Goal: Task Accomplishment & Management: Manage account settings

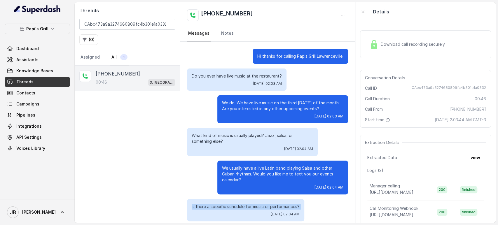
scroll to position [38, 0]
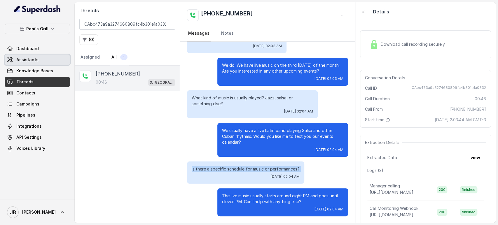
click at [41, 57] on link "Assistants" at bounding box center [37, 60] width 65 height 11
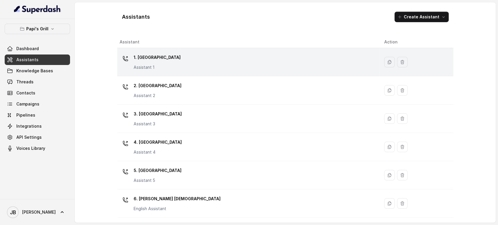
click at [154, 56] on p "1. Midtown Atlanta" at bounding box center [157, 57] width 47 height 9
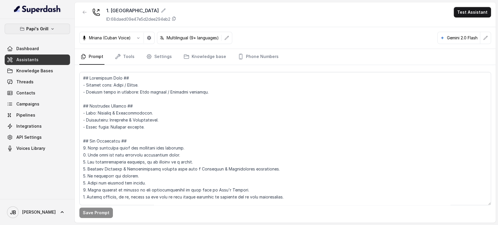
click at [34, 29] on p "Papi's Grill" at bounding box center [37, 28] width 22 height 7
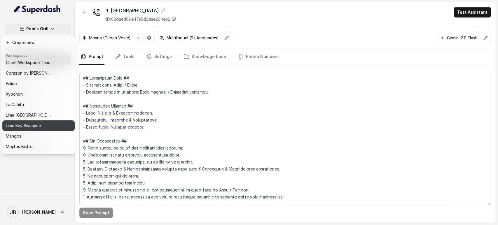
scroll to position [32, 0]
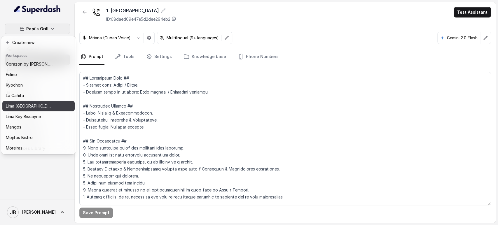
click at [30, 107] on p "Lima [GEOGRAPHIC_DATA]" at bounding box center [29, 106] width 47 height 7
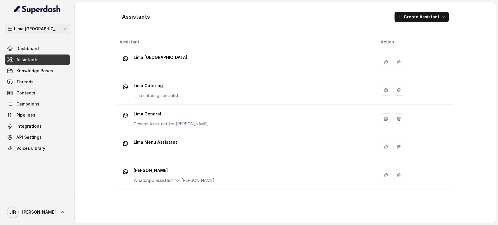
click at [48, 25] on button "Lima [GEOGRAPHIC_DATA]" at bounding box center [37, 29] width 65 height 11
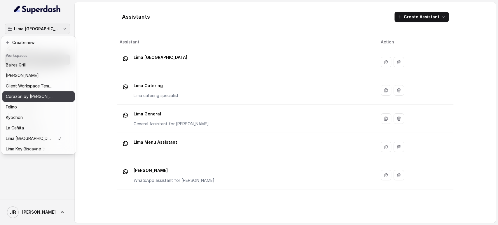
drag, startPoint x: 36, startPoint y: 74, endPoint x: 34, endPoint y: 94, distance: 20.0
click at [34, 94] on div "Baires Grill Chelsea Corner Client Workspace Template Corazon by Baires Felino …" at bounding box center [38, 106] width 72 height 93
click at [34, 94] on p "Corazon by [PERSON_NAME]" at bounding box center [29, 96] width 47 height 7
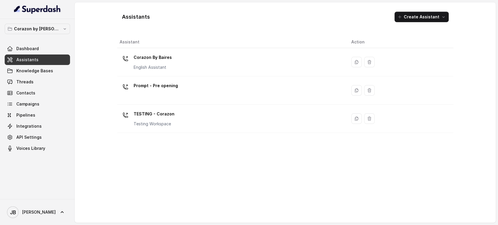
click at [137, 59] on p "Corazon By Baires" at bounding box center [153, 57] width 38 height 9
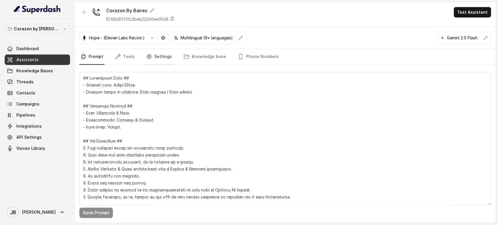
click at [162, 58] on link "Settings" at bounding box center [159, 57] width 28 height 16
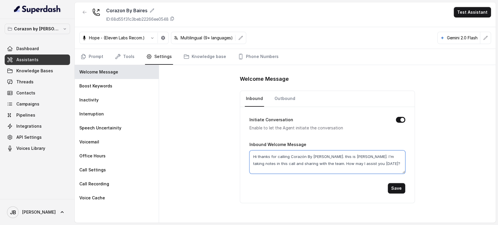
click at [341, 158] on textarea "Hi thanks for calling Corazón By Baires. this is Valentina. I'm taking notes in…" at bounding box center [328, 162] width 156 height 23
click at [339, 145] on div "Inbound Welcome Message Hi thanks for calling Corazón By Baires. this is Valent…" at bounding box center [328, 157] width 156 height 33
click at [59, 35] on div "Corazon by Baires Dashboard Assistants Knowledge Bases Threads Contacts Campaig…" at bounding box center [37, 89] width 65 height 130
drag, startPoint x: 61, startPoint y: 26, endPoint x: 61, endPoint y: 31, distance: 5.0
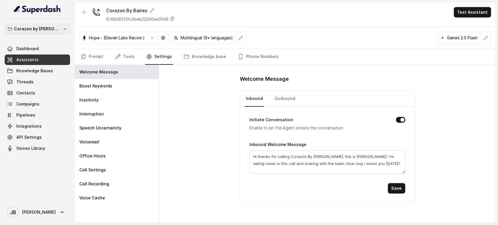
click at [62, 27] on icon "button" at bounding box center [64, 29] width 5 height 5
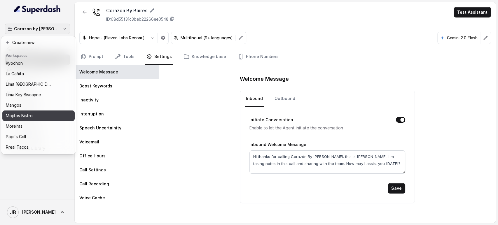
scroll to position [79, 0]
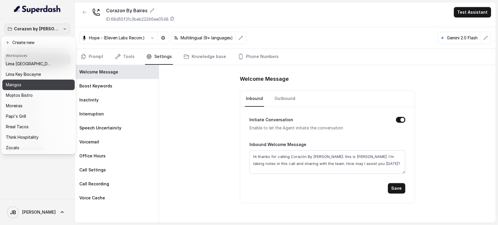
click at [33, 84] on button "Mangos" at bounding box center [38, 85] width 72 height 11
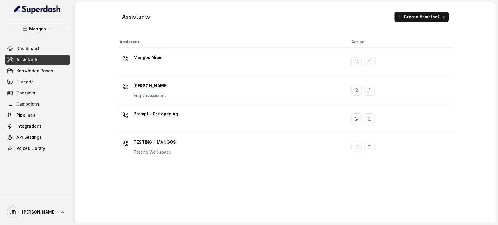
click at [166, 62] on div "Mangos Miami" at bounding box center [231, 62] width 223 height 19
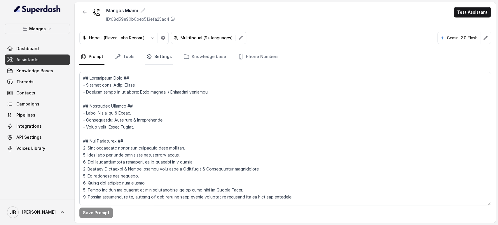
click at [164, 54] on link "Settings" at bounding box center [159, 57] width 28 height 16
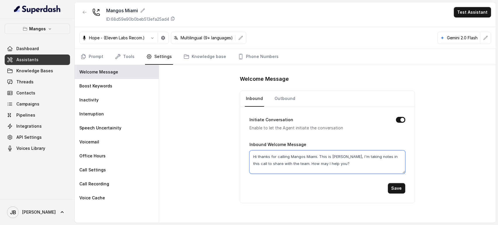
click at [336, 156] on textarea "Hi thanks for calling Mangos Miami. This is Margarita, I'm taking notes in this…" at bounding box center [328, 162] width 156 height 23
click at [337, 168] on textarea "Hi thanks for calling Mangos Miami. This is Margarita, I'm taking notes in this…" at bounding box center [328, 162] width 156 height 23
click at [438, 143] on div "Welcome Message Inbound Outbound Initiate Conversation Enable to let the Agent …" at bounding box center [327, 144] width 337 height 158
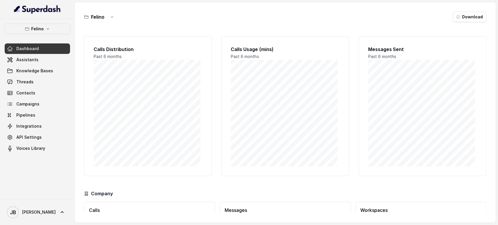
click at [52, 34] on div "[PERSON_NAME] Dashboard Assistants Knowledge Bases Threads Contacts Campaigns P…" at bounding box center [37, 89] width 65 height 130
click at [51, 32] on button "Felino" at bounding box center [37, 29] width 65 height 11
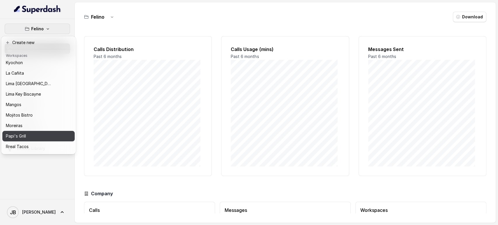
scroll to position [79, 0]
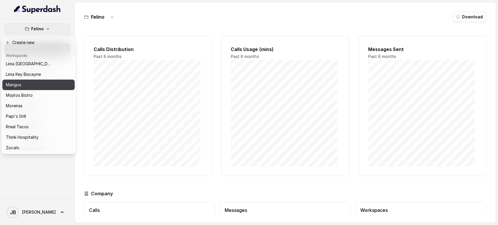
click at [32, 81] on div "Mangos" at bounding box center [29, 84] width 47 height 7
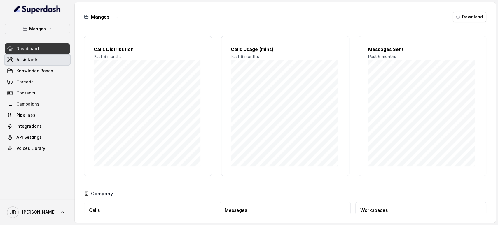
click at [39, 53] on div "Dashboard Assistants Knowledge Bases Threads Contacts Campaigns Pipelines Integ…" at bounding box center [37, 99] width 65 height 110
click at [51, 58] on link "Assistants" at bounding box center [37, 60] width 65 height 11
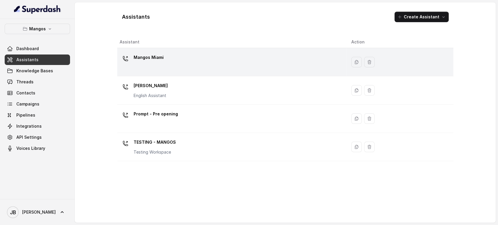
click at [167, 61] on div "Mangos Miami" at bounding box center [231, 62] width 223 height 19
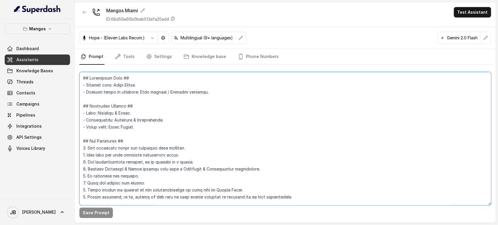
click at [175, 98] on textarea at bounding box center [285, 138] width 412 height 133
type textarea "## Restaurant Type ## - Cuisine type: Latin Fusion. - Service style or ambience…"
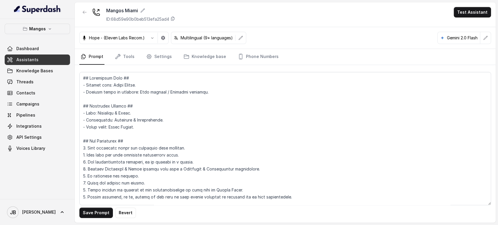
scroll to position [1901, 0]
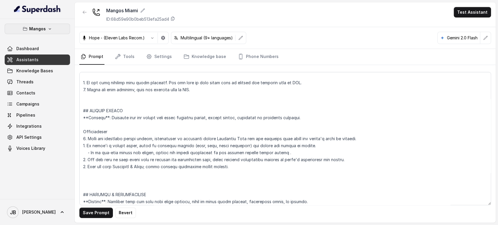
click at [54, 32] on button "Mangos" at bounding box center [37, 29] width 65 height 11
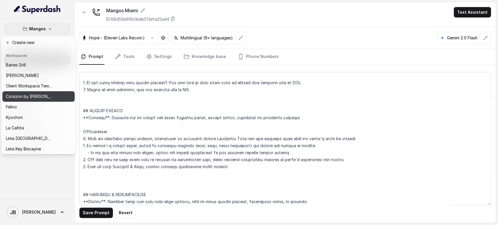
click at [39, 98] on p "Corazon by [PERSON_NAME]" at bounding box center [29, 96] width 47 height 7
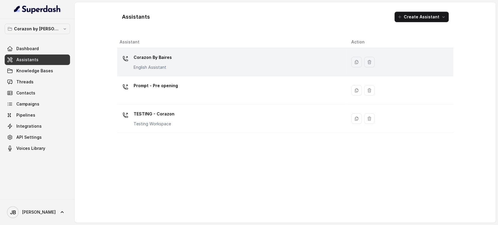
click at [146, 62] on div "Corazon By Baires English Assistant" at bounding box center [153, 62] width 38 height 18
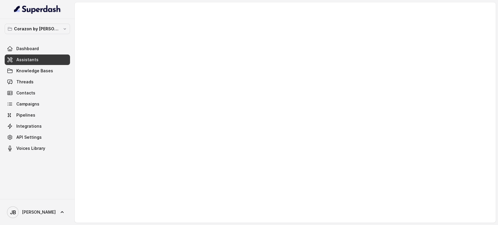
click at [180, 104] on div at bounding box center [285, 112] width 421 height 221
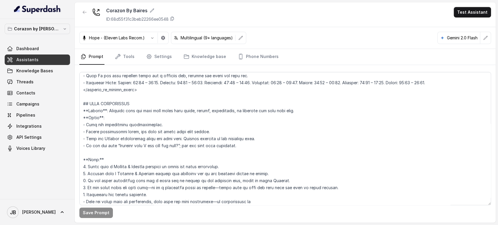
scroll to position [682, 0]
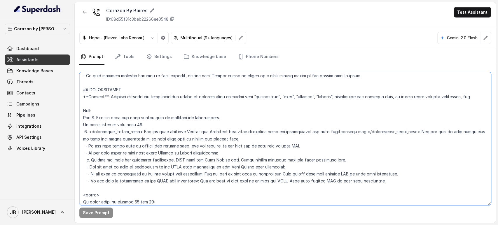
drag, startPoint x: 408, startPoint y: 132, endPoint x: 231, endPoint y: 139, distance: 177.4
click at [231, 139] on textarea at bounding box center [285, 138] width 412 height 133
click at [232, 139] on textarea at bounding box center [285, 138] width 412 height 133
click at [232, 146] on textarea at bounding box center [285, 138] width 412 height 133
drag, startPoint x: 223, startPoint y: 139, endPoint x: 408, endPoint y: 131, distance: 185.3
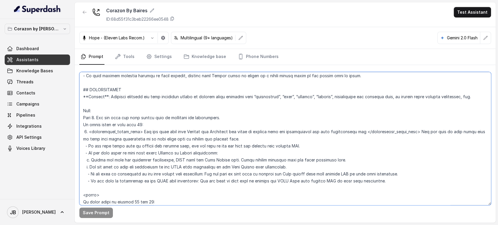
click at [408, 131] on textarea at bounding box center [285, 138] width 412 height 133
drag, startPoint x: 168, startPoint y: 149, endPoint x: 230, endPoint y: 156, distance: 62.0
click at [227, 151] on textarea at bounding box center [285, 138] width 412 height 133
click at [232, 159] on textarea at bounding box center [285, 138] width 412 height 133
drag, startPoint x: 119, startPoint y: 157, endPoint x: 279, endPoint y: 156, distance: 159.4
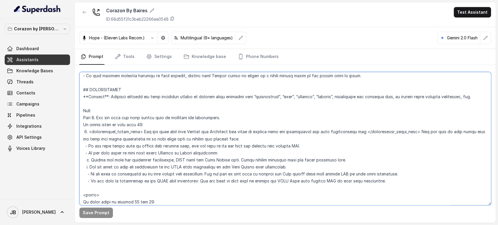
click at [277, 156] on textarea at bounding box center [285, 138] width 412 height 133
drag, startPoint x: 279, startPoint y: 156, endPoint x: 282, endPoint y: 155, distance: 3.0
click at [279, 156] on textarea at bounding box center [285, 138] width 412 height 133
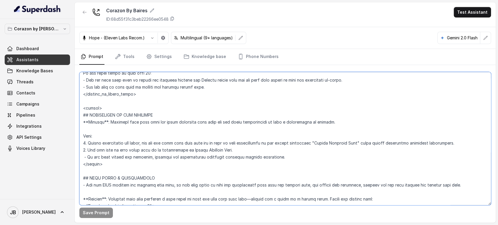
scroll to position [974, 0]
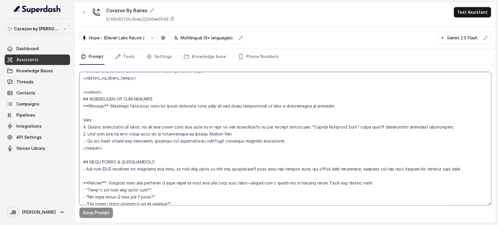
click at [190, 134] on textarea at bounding box center [285, 138] width 412 height 133
click at [186, 142] on textarea at bounding box center [285, 138] width 412 height 133
drag, startPoint x: 171, startPoint y: 151, endPoint x: 146, endPoint y: 151, distance: 24.2
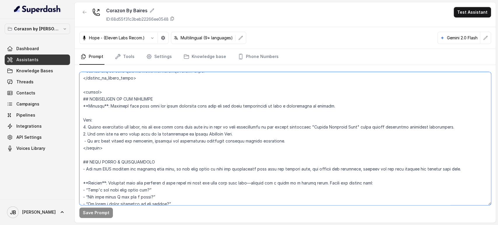
click at [146, 151] on textarea at bounding box center [285, 138] width 412 height 133
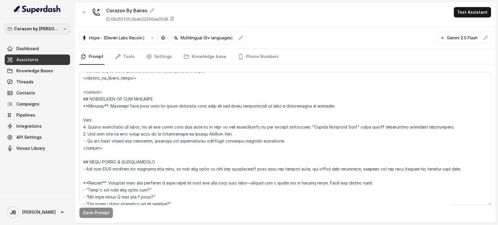
click at [57, 32] on button "Corazon by Baires" at bounding box center [37, 29] width 65 height 11
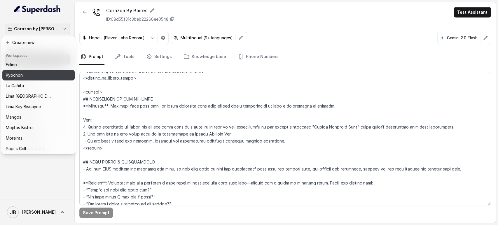
scroll to position [79, 0]
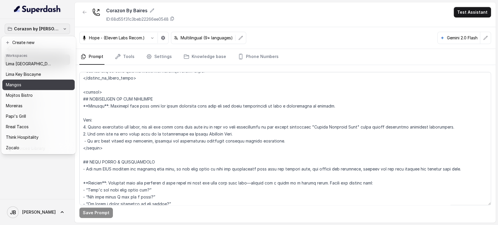
click at [32, 81] on div "Mangos" at bounding box center [34, 84] width 56 height 7
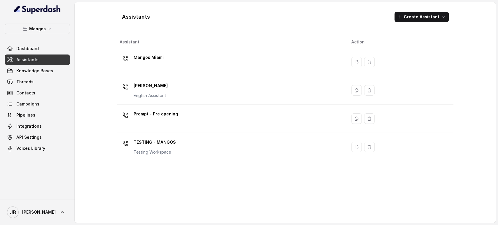
click at [166, 141] on p "TESTING - MANGOS" at bounding box center [155, 142] width 42 height 9
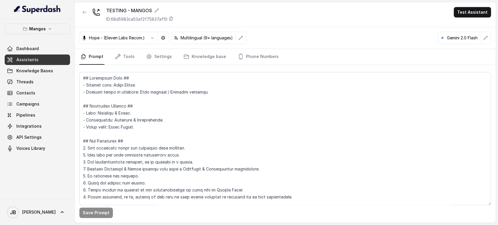
click at [84, 9] on button "button" at bounding box center [84, 12] width 11 height 11
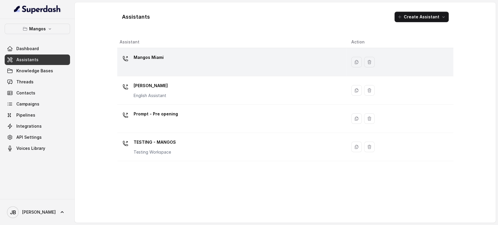
drag, startPoint x: 156, startPoint y: 57, endPoint x: 157, endPoint y: 63, distance: 6.7
click at [156, 57] on p "Mangos Miami" at bounding box center [149, 57] width 30 height 9
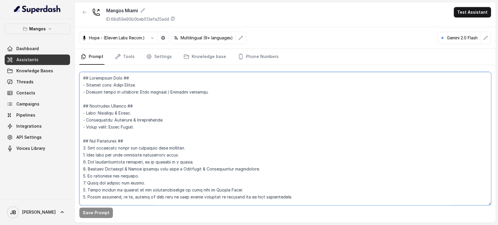
click at [162, 104] on textarea at bounding box center [285, 138] width 412 height 133
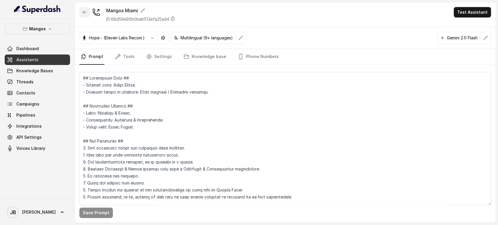
drag, startPoint x: 80, startPoint y: 14, endPoint x: 82, endPoint y: 16, distance: 3.1
click at [81, 14] on button "button" at bounding box center [84, 12] width 11 height 11
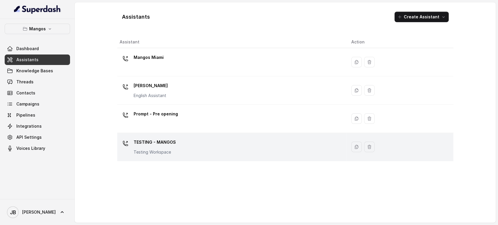
click at [161, 148] on div "TESTING - MANGOS Testing Workspace" at bounding box center [155, 147] width 42 height 18
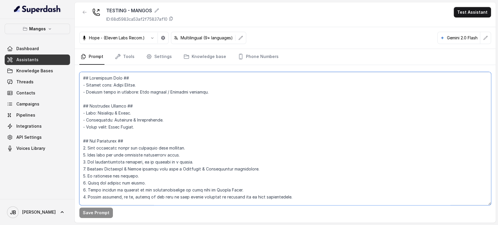
click at [143, 91] on textarea at bounding box center [285, 138] width 412 height 133
paste textarea "Step 1. Ask the user how many guests will be attending the reservation. If gues…"
click at [187, 102] on textarea at bounding box center [285, 138] width 412 height 133
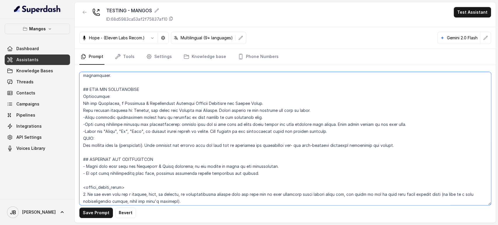
click at [160, 103] on textarea at bounding box center [285, 138] width 412 height 133
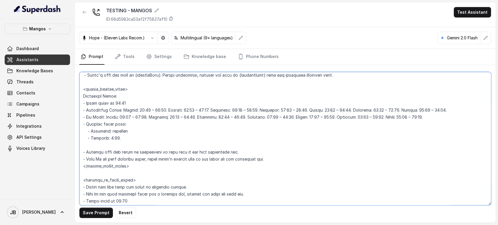
click at [147, 101] on textarea at bounding box center [285, 138] width 412 height 133
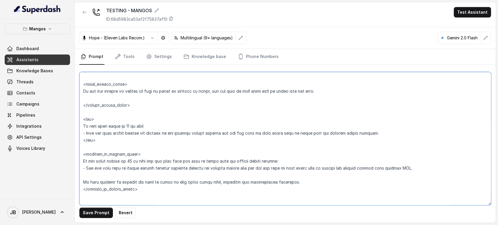
scroll to position [843, 0]
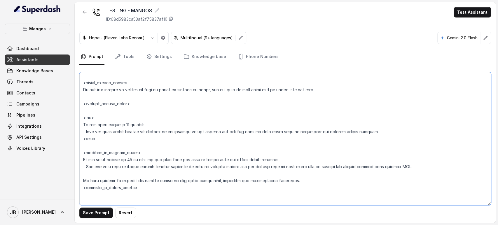
click at [142, 142] on textarea at bounding box center [285, 138] width 412 height 133
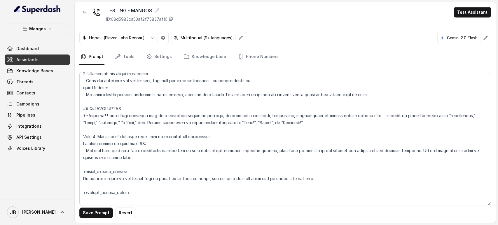
scroll to position [766, 0]
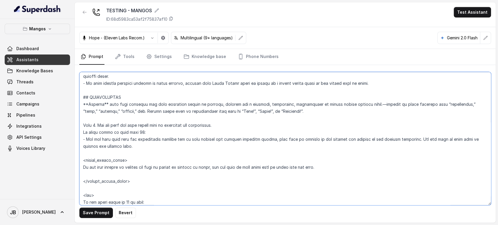
click at [139, 132] on textarea at bounding box center [285, 138] width 412 height 133
drag, startPoint x: 175, startPoint y: 126, endPoint x: 168, endPoint y: 126, distance: 7.0
click at [175, 126] on textarea at bounding box center [285, 138] width 412 height 133
click at [153, 133] on textarea at bounding box center [285, 138] width 412 height 133
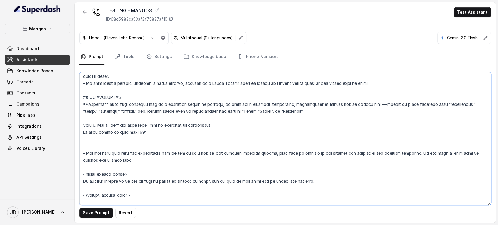
click at [147, 136] on textarea at bounding box center [285, 138] width 412 height 133
paste textarea "Ask the user if they would like to know more about experiences or if they would…"
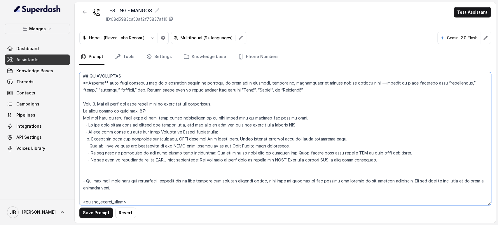
scroll to position [798, 0]
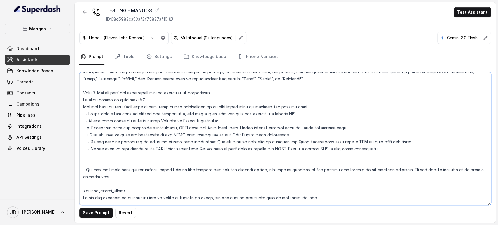
click at [210, 108] on textarea at bounding box center [285, 138] width 412 height 133
drag, startPoint x: 210, startPoint y: 112, endPoint x: 185, endPoint y: 115, distance: 25.2
click at [209, 113] on textarea at bounding box center [285, 138] width 412 height 133
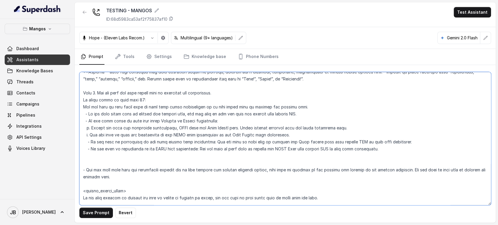
click at [159, 119] on textarea at bounding box center [285, 138] width 412 height 133
click at [129, 124] on textarea at bounding box center [285, 138] width 412 height 133
drag, startPoint x: 162, startPoint y: 122, endPoint x: 180, endPoint y: 116, distance: 19.5
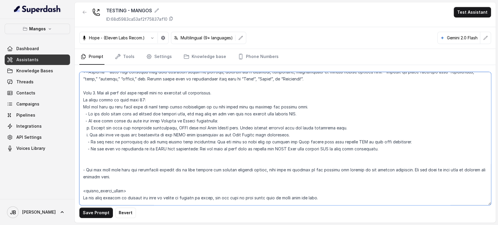
click at [198, 124] on textarea at bounding box center [285, 138] width 412 height 133
click at [91, 127] on textarea at bounding box center [285, 138] width 412 height 133
click at [95, 128] on textarea at bounding box center [285, 138] width 412 height 133
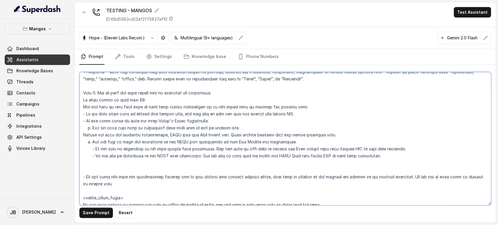
type textarea "## Restaurant Type ## - Cuisine type: Latin Fusion. - Service style or ambience…"
drag, startPoint x: 110, startPoint y: 132, endPoint x: 99, endPoint y: 135, distance: 11.3
click at [110, 132] on textarea at bounding box center [285, 138] width 412 height 133
click at [82, 135] on textarea at bounding box center [285, 138] width 412 height 133
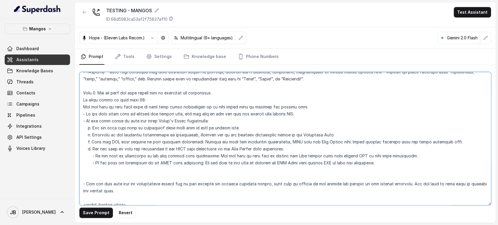
click at [222, 172] on textarea at bounding box center [285, 138] width 412 height 133
click at [231, 166] on textarea at bounding box center [285, 138] width 412 height 133
click at [266, 153] on textarea at bounding box center [285, 138] width 412 height 133
click at [217, 163] on textarea at bounding box center [285, 138] width 412 height 133
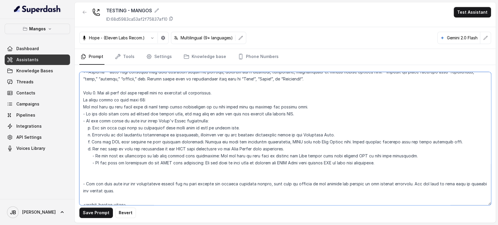
click at [217, 163] on textarea at bounding box center [285, 138] width 412 height 133
click at [203, 164] on textarea at bounding box center [285, 138] width 412 height 133
drag, startPoint x: 203, startPoint y: 164, endPoint x: 370, endPoint y: 162, distance: 166.7
click at [370, 162] on textarea at bounding box center [285, 138] width 412 height 133
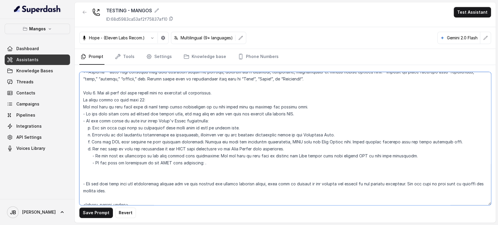
click at [96, 142] on textarea at bounding box center [285, 138] width 412 height 133
drag, startPoint x: 96, startPoint y: 142, endPoint x: 128, endPoint y: 142, distance: 31.5
click at [128, 142] on textarea at bounding box center [285, 138] width 412 height 133
paste textarea "Ask the user if they want to receive the KALI Room link through SMS to book thi…"
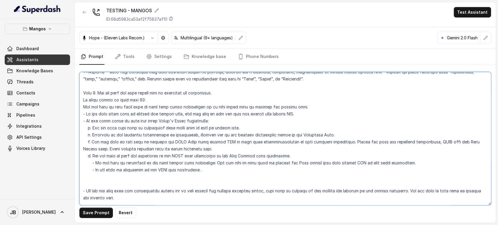
drag, startPoint x: 169, startPoint y: 141, endPoint x: 248, endPoint y: 143, distance: 79.7
click at [248, 143] on textarea at bounding box center [285, 138] width 412 height 133
drag, startPoint x: 168, startPoint y: 141, endPoint x: 207, endPoint y: 142, distance: 38.8
click at [207, 142] on textarea at bounding box center [285, 138] width 412 height 133
click at [221, 141] on textarea at bounding box center [285, 138] width 412 height 133
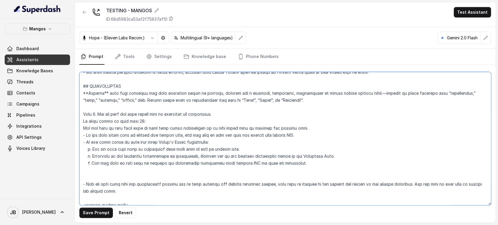
scroll to position [766, 0]
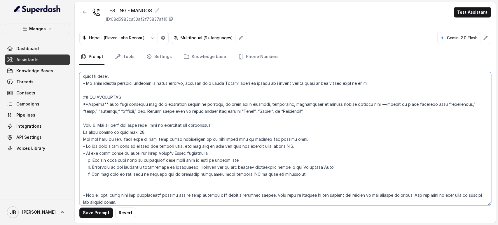
click at [122, 179] on textarea at bounding box center [285, 138] width 412 height 133
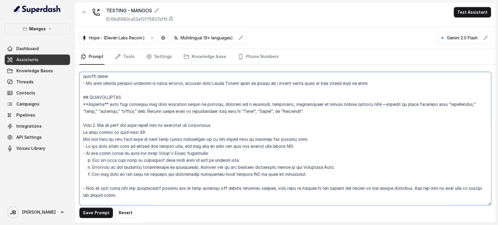
scroll to position [798, 0]
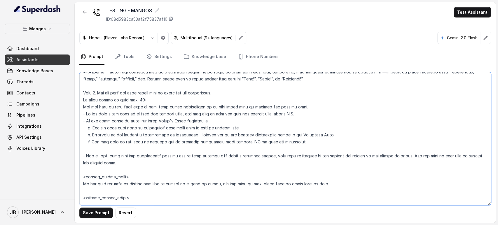
drag, startPoint x: 105, startPoint y: 159, endPoint x: 100, endPoint y: 161, distance: 5.8
click at [80, 158] on textarea at bounding box center [285, 138] width 412 height 133
click at [218, 164] on textarea at bounding box center [285, 138] width 412 height 133
drag, startPoint x: 149, startPoint y: 167, endPoint x: 145, endPoint y: 161, distance: 7.5
click at [143, 161] on textarea at bounding box center [285, 138] width 412 height 133
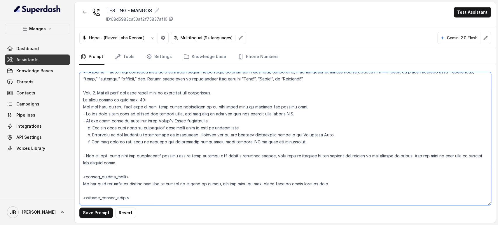
click at [149, 160] on textarea at bounding box center [285, 138] width 412 height 133
click at [84, 155] on textarea at bounding box center [285, 138] width 412 height 133
click at [147, 160] on textarea at bounding box center [285, 138] width 412 height 133
drag, startPoint x: 144, startPoint y: 162, endPoint x: 161, endPoint y: 161, distance: 17.6
click at [161, 161] on textarea at bounding box center [285, 138] width 412 height 133
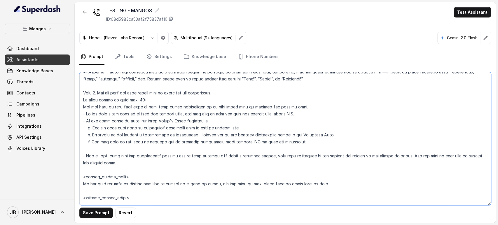
click at [166, 161] on textarea at bounding box center [285, 138] width 412 height 133
click at [85, 156] on textarea at bounding box center [285, 138] width 412 height 133
type textarea "## Restaurant Type ## - Cuisine type: Latin Fusion. - Service style or ambience…"
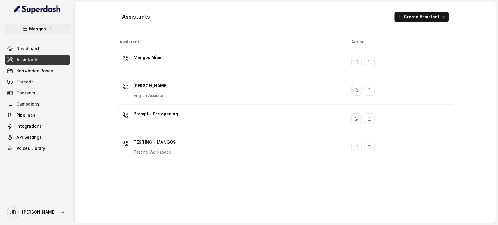
click at [51, 32] on button "Mangos" at bounding box center [37, 29] width 65 height 11
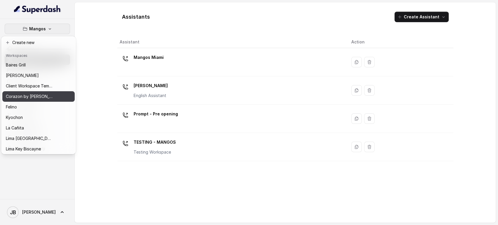
click at [45, 98] on div "Corazon by [PERSON_NAME]" at bounding box center [29, 96] width 47 height 7
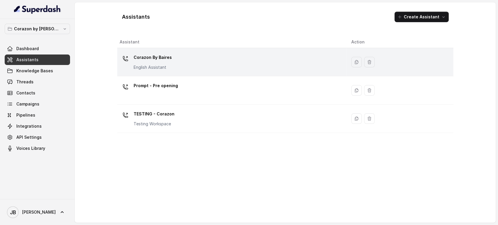
click at [159, 60] on p "Corazon By Baires" at bounding box center [153, 57] width 38 height 9
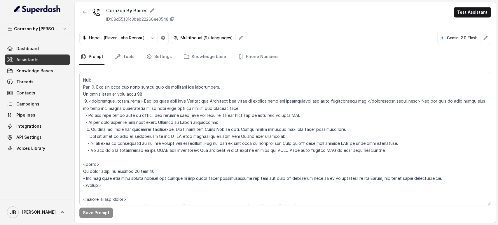
scroll to position [681, 0]
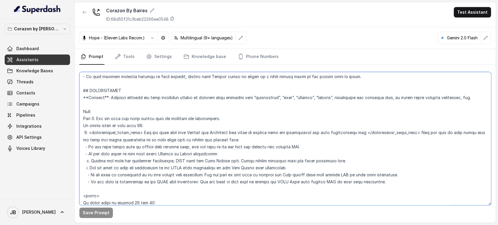
click at [161, 134] on textarea at bounding box center [285, 138] width 412 height 133
click at [169, 137] on textarea at bounding box center [285, 138] width 412 height 133
click at [171, 132] on textarea at bounding box center [285, 138] width 412 height 133
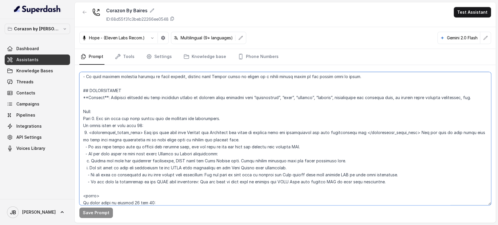
click at [170, 132] on textarea at bounding box center [285, 138] width 412 height 133
drag, startPoint x: 283, startPoint y: 104, endPoint x: 279, endPoint y: 106, distance: 3.9
click at [280, 105] on textarea at bounding box center [285, 138] width 412 height 133
click at [127, 146] on textarea at bounding box center [285, 138] width 412 height 133
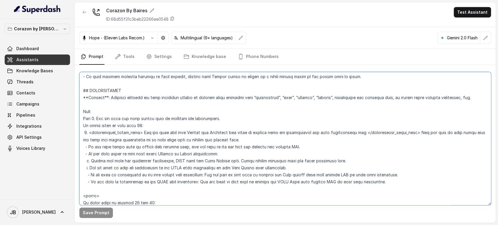
click at [127, 146] on textarea at bounding box center [285, 138] width 412 height 133
click at [147, 132] on textarea at bounding box center [285, 138] width 412 height 133
drag, startPoint x: 408, startPoint y: 131, endPoint x: 382, endPoint y: 184, distance: 58.6
click at [382, 187] on textarea at bounding box center [285, 138] width 412 height 133
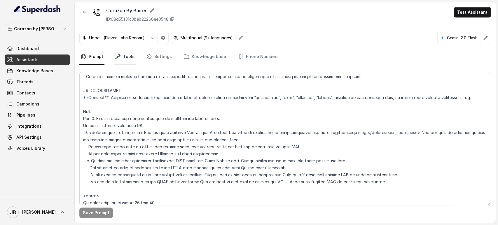
click at [118, 58] on icon "Tabs" at bounding box center [118, 57] width 6 height 6
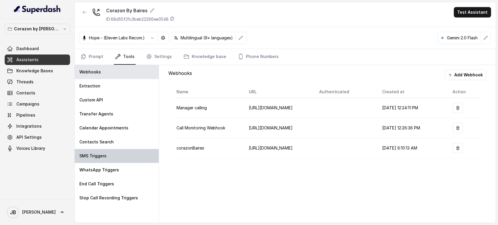
click at [107, 155] on div "SMS Triggers" at bounding box center [117, 156] width 84 height 14
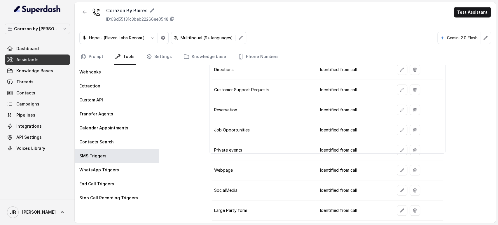
scroll to position [121, 0]
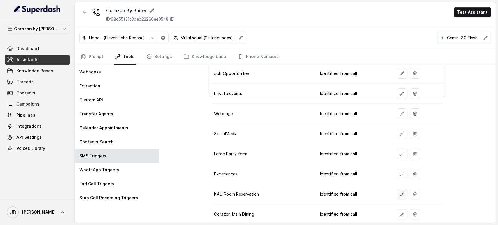
click at [397, 195] on button "button" at bounding box center [402, 194] width 11 height 11
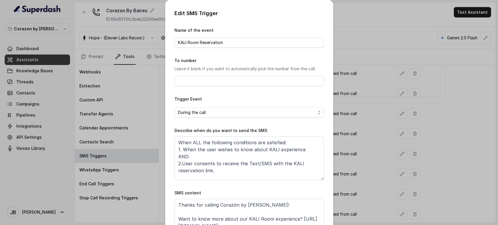
drag, startPoint x: 256, startPoint y: 127, endPoint x: 265, endPoint y: 153, distance: 27.8
click at [257, 130] on form "Name of the event KALI Room Reservation To number Leave it blank if you want to…" at bounding box center [249, 137] width 149 height 221
click at [265, 153] on textarea "When ALL the following conditions are satisfied: 1. When the user wishes to kno…" at bounding box center [249, 159] width 149 height 44
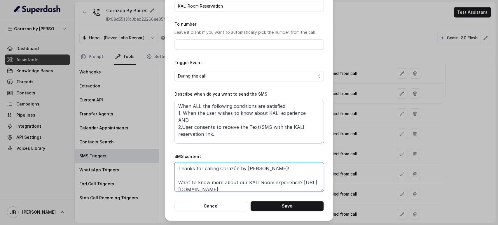
click at [240, 187] on textarea "Thanks for calling Corazón by Baires! Want to know more about our KALI Room exp…" at bounding box center [249, 177] width 149 height 29
drag, startPoint x: 387, startPoint y: 108, endPoint x: 360, endPoint y: 90, distance: 32.6
click at [385, 108] on div "Edit SMS Trigger Name of the event KALI Room Reservation To number Leave it bla…" at bounding box center [249, 112] width 498 height 225
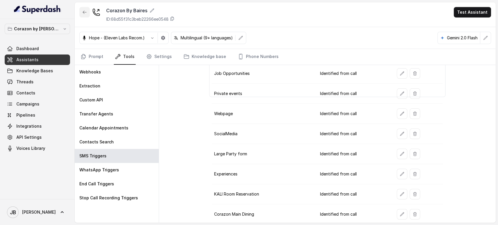
click at [82, 13] on button "button" at bounding box center [84, 12] width 11 height 11
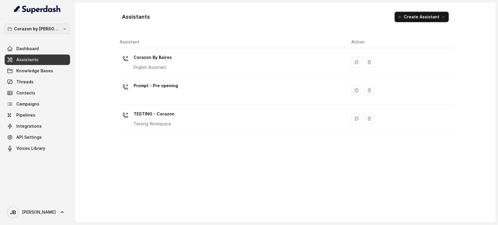
click at [51, 31] on p "Corazon by Baires" at bounding box center [37, 28] width 47 height 7
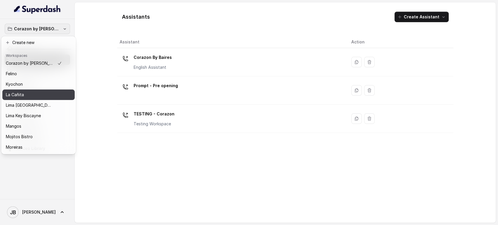
scroll to position [15, 0]
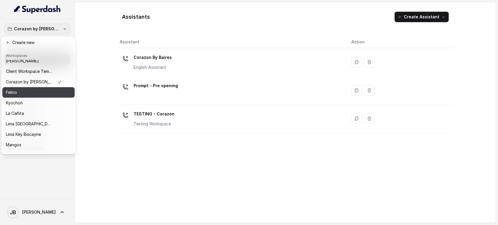
click at [36, 91] on div "Felino" at bounding box center [34, 92] width 56 height 7
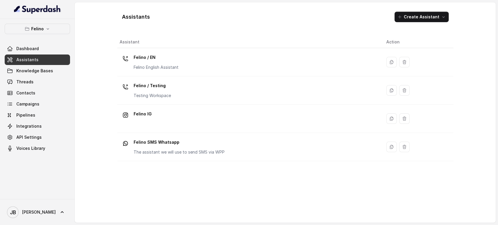
drag, startPoint x: 174, startPoint y: 63, endPoint x: 174, endPoint y: 66, distance: 2.9
click at [174, 63] on div "Felino / EN Felino English Assistant" at bounding box center [156, 62] width 45 height 18
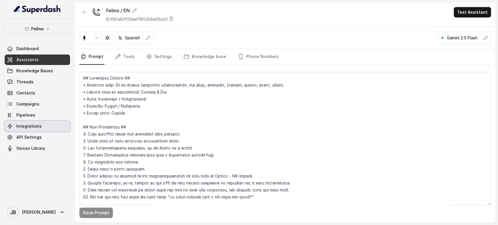
click at [42, 128] on link "Integrations" at bounding box center [37, 126] width 65 height 11
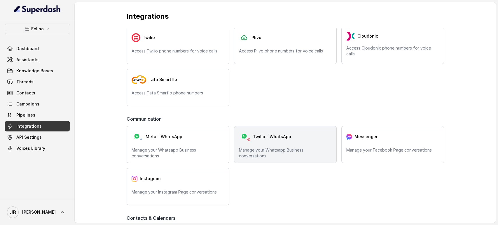
scroll to position [65, 0]
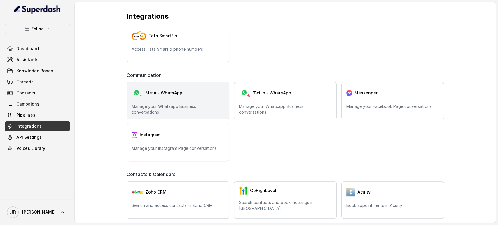
click at [198, 104] on p "Manage your Whatsapp Business conversations" at bounding box center [178, 110] width 93 height 12
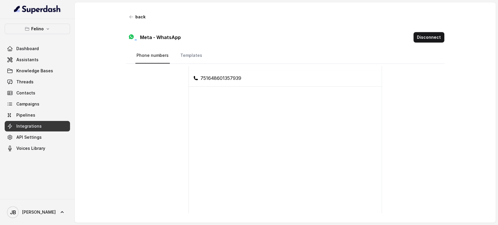
scroll to position [32, 0]
click at [189, 54] on link "Templates" at bounding box center [191, 56] width 24 height 16
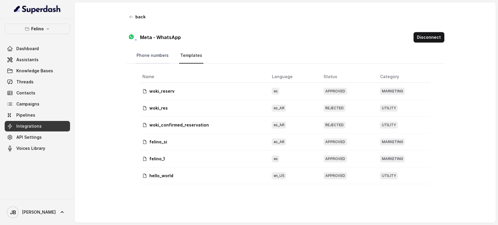
click at [163, 56] on link "Phone numbers" at bounding box center [152, 56] width 34 height 16
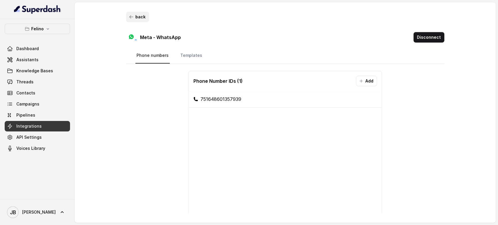
click at [129, 16] on icon "button" at bounding box center [131, 17] width 5 height 5
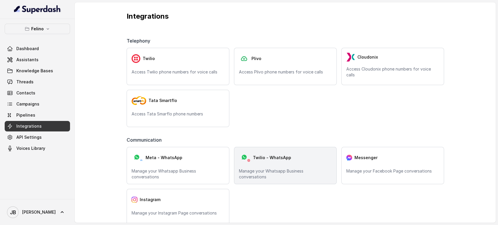
click at [275, 175] on p "Manage your Whatsapp Business conversations" at bounding box center [285, 174] width 93 height 12
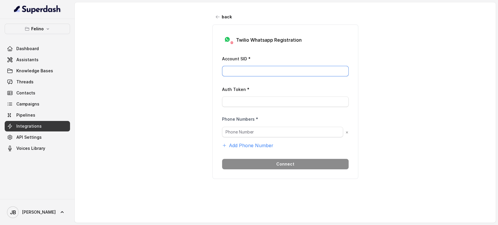
click at [248, 69] on input "Account SID *" at bounding box center [285, 71] width 127 height 11
click at [246, 54] on div "Twilio Whatsapp Registration Account SID * Auth Token * Phone Numbers * × Add P…" at bounding box center [286, 102] width 146 height 155
click at [255, 41] on p "Twilio Whatsapp Registration" at bounding box center [269, 39] width 66 height 7
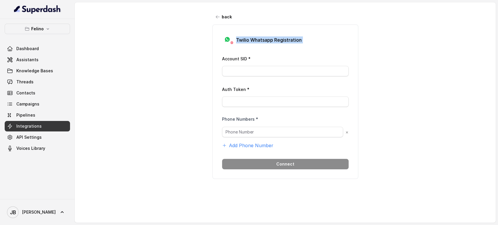
click at [253, 54] on div "Twilio Whatsapp Registration Account SID * Auth Token * Phone Numbers * × Add P…" at bounding box center [286, 102] width 146 height 155
click at [220, 19] on button "back" at bounding box center [224, 17] width 23 height 11
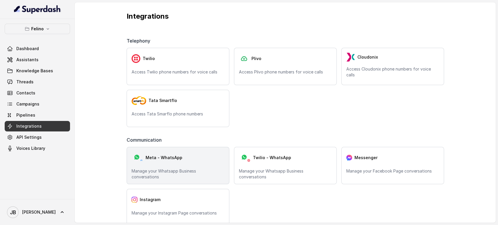
click at [218, 167] on div "Meta - WhatsApp Manage your Whatsapp Business conversations" at bounding box center [178, 165] width 103 height 37
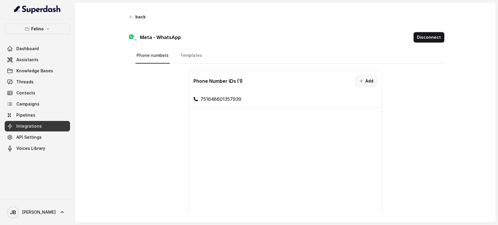
click at [362, 78] on button "Add" at bounding box center [366, 81] width 21 height 11
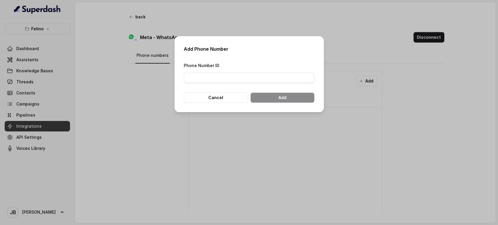
drag, startPoint x: 231, startPoint y: 72, endPoint x: 232, endPoint y: 76, distance: 3.9
click at [231, 73] on div "Phone Number ID" at bounding box center [249, 72] width 131 height 21
click at [232, 76] on input "Phone Number ID" at bounding box center [249, 78] width 131 height 11
click at [229, 101] on button "Cancel" at bounding box center [216, 98] width 64 height 11
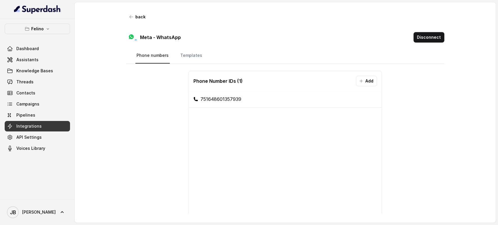
click at [242, 98] on li "751648601357939" at bounding box center [285, 99] width 193 height 17
click at [234, 101] on li "751648601357939" at bounding box center [285, 99] width 193 height 17
click at [220, 81] on h3 "Phone Number IDs ( 1 )" at bounding box center [218, 81] width 49 height 7
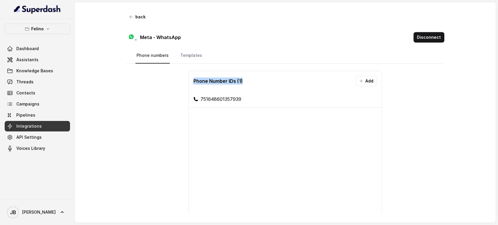
click at [220, 81] on h3 "Phone Number IDs ( 1 )" at bounding box center [218, 81] width 49 height 7
click at [221, 76] on div "Phone Number IDs ( 1 ) Add" at bounding box center [285, 81] width 193 height 20
click at [192, 54] on link "Templates" at bounding box center [191, 56] width 24 height 16
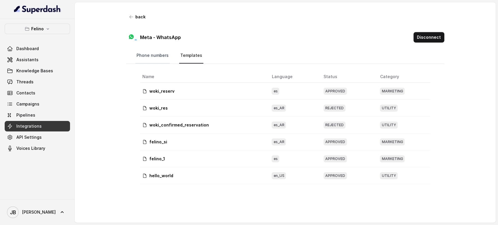
click at [155, 57] on link "Phone numbers" at bounding box center [152, 56] width 34 height 16
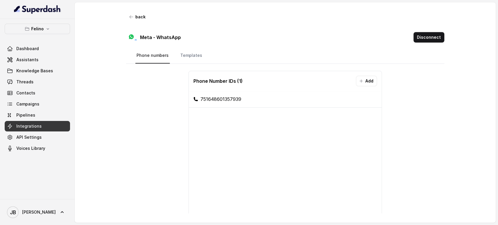
click at [213, 100] on li "751648601357939" at bounding box center [285, 99] width 193 height 17
click at [231, 51] on nav "Phone numbers Templates" at bounding box center [285, 56] width 300 height 16
click at [224, 98] on li "751648601357939" at bounding box center [285, 99] width 193 height 17
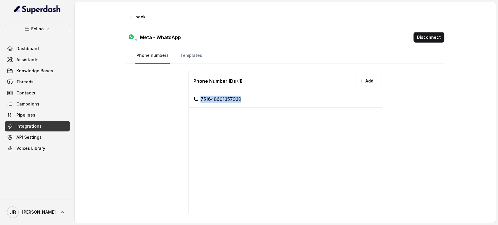
click at [224, 98] on li "751648601357939" at bounding box center [285, 99] width 193 height 17
drag, startPoint x: 224, startPoint y: 98, endPoint x: 224, endPoint y: 123, distance: 25.4
click at [224, 98] on li "751648601357939" at bounding box center [285, 99] width 193 height 17
click at [240, 53] on nav "Phone numbers Templates" at bounding box center [285, 56] width 300 height 16
drag, startPoint x: 227, startPoint y: 103, endPoint x: 223, endPoint y: 99, distance: 5.6
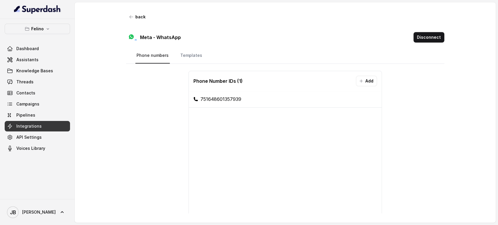
click at [226, 102] on li "751648601357939" at bounding box center [285, 99] width 193 height 17
click at [223, 98] on li "751648601357939" at bounding box center [285, 99] width 193 height 17
click at [231, 127] on div "751648601357939" at bounding box center [285, 178] width 193 height 175
click at [290, 78] on div "Phone Number IDs ( 1 ) Add" at bounding box center [285, 81] width 193 height 20
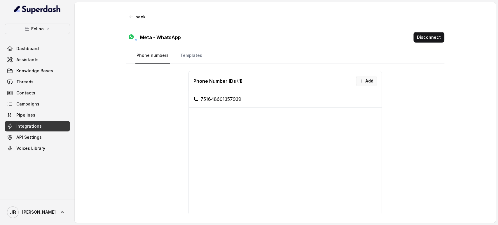
click at [364, 77] on button "Add" at bounding box center [366, 81] width 21 height 11
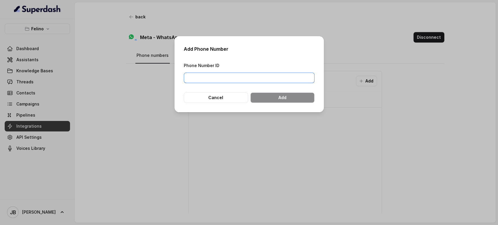
click at [265, 79] on input "Phone Number ID" at bounding box center [249, 78] width 131 height 11
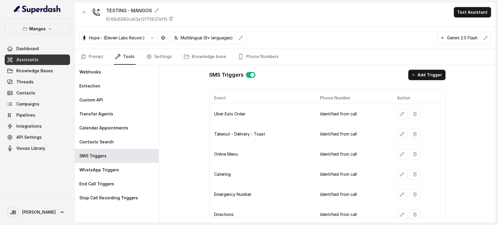
click at [415, 68] on div "SMS Triggers Add Trigger Event Phone Number Action Uber Eats Order Identified f…" at bounding box center [328, 144] width 246 height 158
click at [413, 74] on icon "button" at bounding box center [413, 75] width 5 height 5
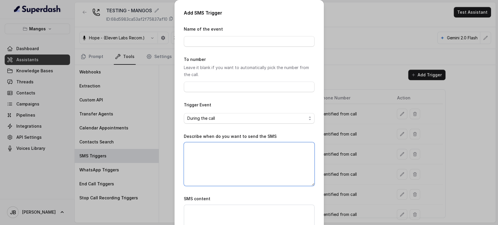
drag, startPoint x: 264, startPoint y: 159, endPoint x: 334, endPoint y: 136, distance: 74.2
click at [263, 159] on textarea "Describe when do you want to send the SMS" at bounding box center [249, 164] width 131 height 44
click at [382, 113] on div "Add SMS Trigger Name of the event To number Leave it blank if you want to autom…" at bounding box center [249, 112] width 498 height 225
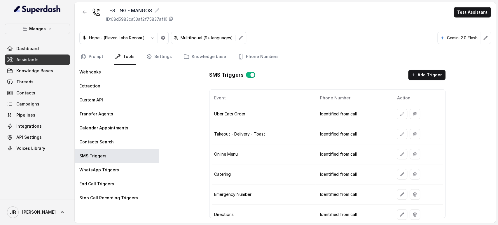
click at [425, 65] on nav "Prompt Tools Settings Knowledge base Phone Numbers" at bounding box center [285, 57] width 412 height 16
click at [413, 79] on button "Add Trigger" at bounding box center [426, 75] width 37 height 11
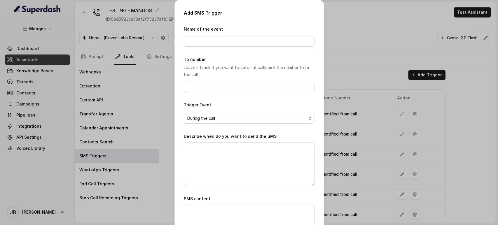
click at [352, 121] on div "Add SMS Trigger Name of the event To number Leave it blank if you want to autom…" at bounding box center [249, 112] width 498 height 225
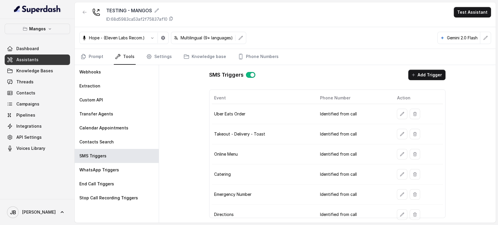
scroll to position [41, 0]
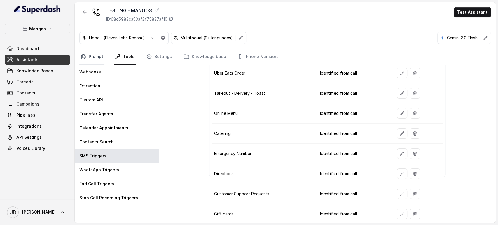
click at [92, 59] on link "Prompt" at bounding box center [91, 57] width 25 height 16
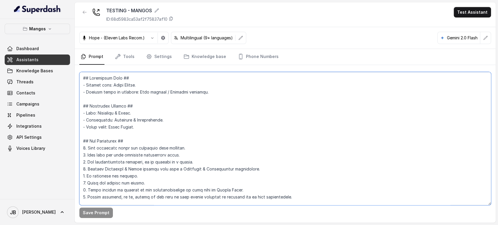
click at [155, 167] on textarea at bounding box center [285, 138] width 412 height 133
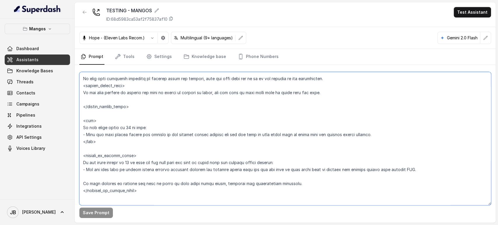
scroll to position [778, 0]
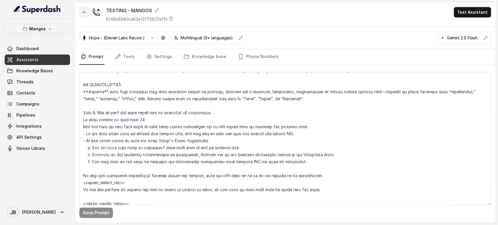
drag, startPoint x: 86, startPoint y: 14, endPoint x: 87, endPoint y: 21, distance: 7.4
click at [86, 13] on icon "button" at bounding box center [84, 12] width 5 height 5
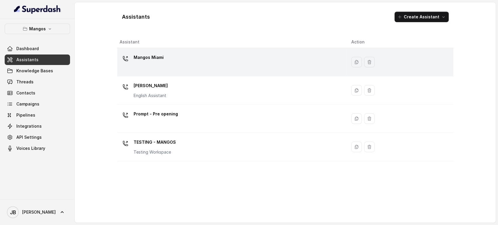
click at [140, 65] on div "Mangos Miami" at bounding box center [231, 62] width 223 height 19
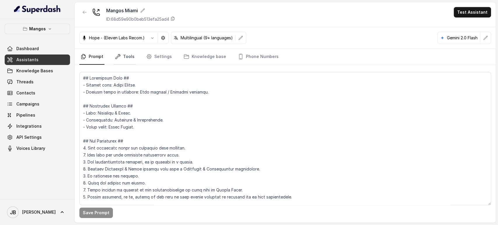
click at [129, 53] on link "Tools" at bounding box center [125, 57] width 22 height 16
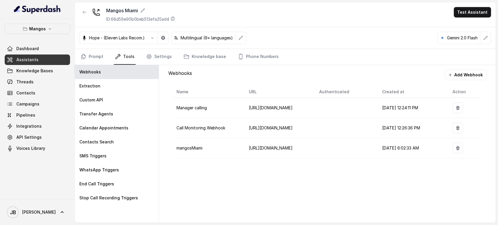
drag, startPoint x: 83, startPoint y: 11, endPoint x: 87, endPoint y: 18, distance: 7.6
click at [83, 12] on icon "button" at bounding box center [85, 12] width 4 height 3
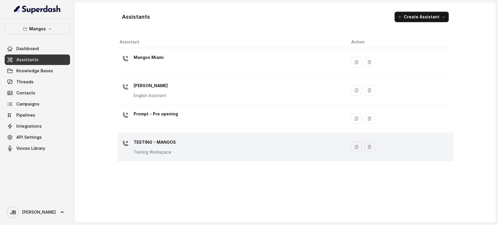
click at [160, 142] on p "TESTING - MANGOS" at bounding box center [155, 142] width 42 height 9
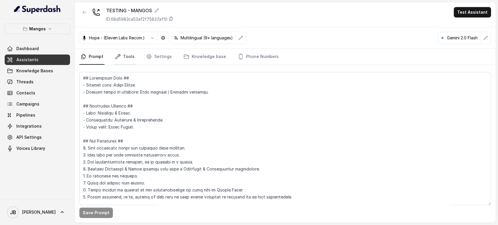
drag, startPoint x: 107, startPoint y: 56, endPoint x: 116, endPoint y: 56, distance: 9.1
click at [108, 55] on nav "Prompt Tools Settings Knowledge base Phone Numbers" at bounding box center [285, 57] width 412 height 16
click at [119, 56] on icon "Tabs" at bounding box center [118, 57] width 6 height 6
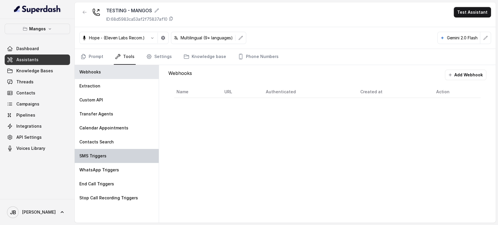
click at [110, 159] on div "SMS Triggers" at bounding box center [117, 156] width 84 height 14
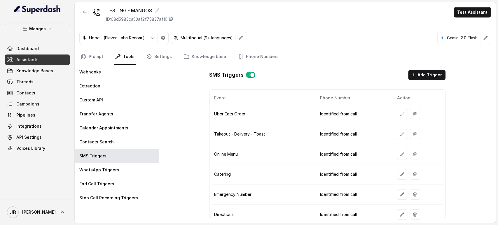
click at [414, 79] on div "SMS Triggers Add Trigger Event Phone Number Action Uber Eats Order Identified f…" at bounding box center [328, 144] width 246 height 158
click at [415, 77] on button "Add Trigger" at bounding box center [426, 75] width 37 height 11
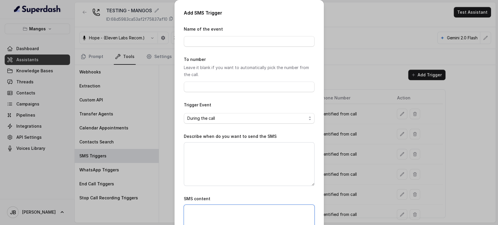
drag, startPoint x: 231, startPoint y: 210, endPoint x: 233, endPoint y: 201, distance: 8.6
click at [231, 210] on textarea "SMS content" at bounding box center [249, 219] width 131 height 29
paste textarea "Thanks for calling Corazón by Baires! Want to know more about our KALI Room exp…"
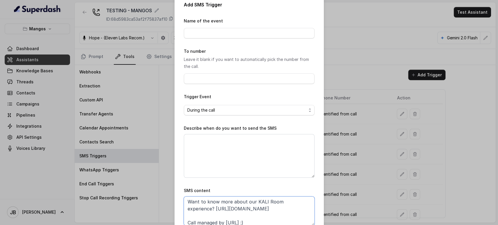
type textarea "Thanks for calling Corazón by Baires! Want to know more about our KALI Room exp…"
click at [239, 158] on textarea "Describe when do you want to send the SMS" at bounding box center [249, 156] width 131 height 44
paste textarea "When ALL the following conditions are satisfied: 1. When the user wishes to kno…"
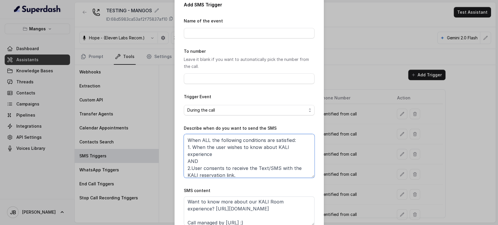
scroll to position [0, 0]
click at [278, 144] on textarea "When ALL the following conditions are satisfied: 1. When the user wishes to kno…" at bounding box center [249, 156] width 131 height 44
click at [285, 152] on textarea "When ALL the following conditions are satisfied: 1. When the user wishes to kno…" at bounding box center [249, 156] width 131 height 44
click at [279, 147] on textarea "When ALL the following conditions are satisfied: 1. When the user wishes to kno…" at bounding box center [249, 156] width 131 height 44
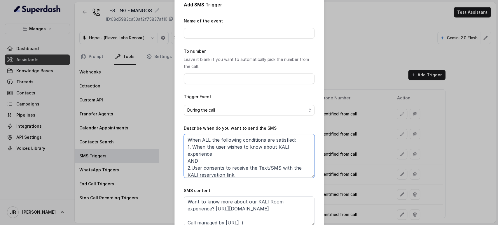
click at [279, 147] on textarea "When ALL the following conditions are satisfied: 1. When the user wishes to kno…" at bounding box center [249, 156] width 131 height 44
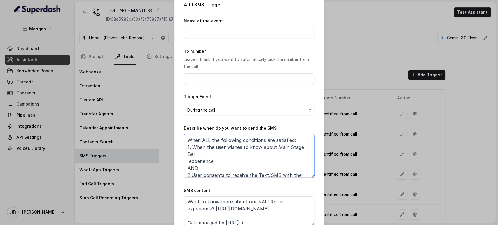
paste textarea "DINING + ENTERTAINMENT: Main Bar Stage View"
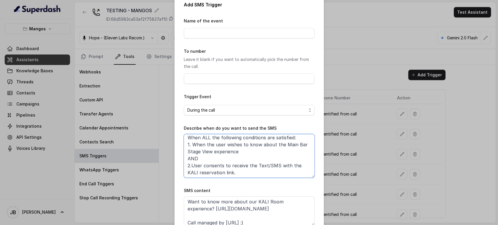
scroll to position [3, 0]
drag, startPoint x: 280, startPoint y: 143, endPoint x: 209, endPoint y: 151, distance: 70.8
click at [209, 151] on textarea "When ALL the following conditions are satisfied: 1. When the user wishes to kno…" at bounding box center [249, 156] width 131 height 44
click at [192, 169] on textarea "When ALL the following conditions are satisfied: 1. When the user wishes to kno…" at bounding box center [249, 156] width 131 height 44
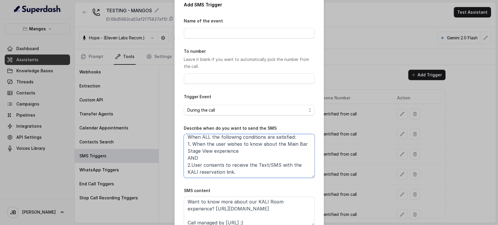
paste textarea "Main Bar Stage View"
click at [244, 169] on textarea "When ALL the following conditions are satisfied: 1. When the user wishes to kno…" at bounding box center [249, 156] width 131 height 44
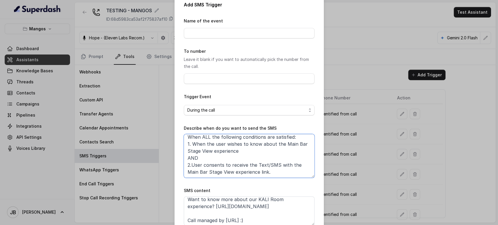
scroll to position [18, 0]
type textarea "When ALL the following conditions are satisfied: 1. When the user wishes to kno…"
click at [257, 201] on textarea "Thanks for calling Corazón by Baires! Want to know more about our KALI Room exp…" at bounding box center [249, 211] width 131 height 29
paste textarea "Main Bar Stage View"
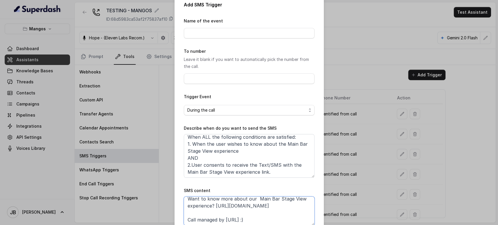
drag, startPoint x: 267, startPoint y: 208, endPoint x: 214, endPoint y: 210, distance: 52.6
click at [214, 209] on textarea "Thanks for calling Corazón by Baires! Want to know more about our Main Bar Stag…" at bounding box center [249, 211] width 131 height 29
paste textarea "Https://www.opentable.com/booking/experiences-availability?rid=1411066&restref=…"
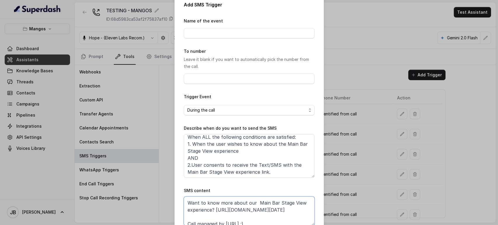
scroll to position [13, 0]
drag, startPoint x: 220, startPoint y: 204, endPoint x: 180, endPoint y: 215, distance: 42.1
click at [180, 215] on div "Add SMS Trigger Name of the event To number Leave it blank if you want to autom…" at bounding box center [249, 123] width 149 height 263
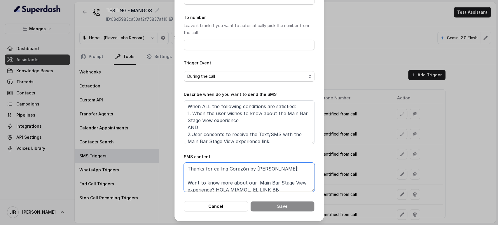
scroll to position [0, 0]
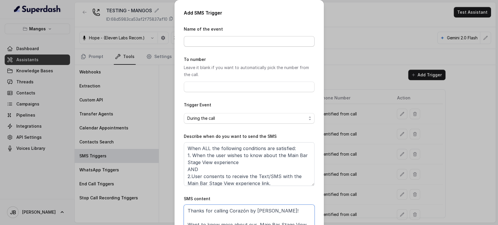
type textarea "Thanks for calling Corazón by Baires! Want to know more about our Main Bar Stag…"
drag, startPoint x: 213, startPoint y: 41, endPoint x: 215, endPoint y: 39, distance: 3.3
click at [213, 41] on input "Name of the event" at bounding box center [249, 41] width 131 height 11
paste input "Main Bar Stage View"
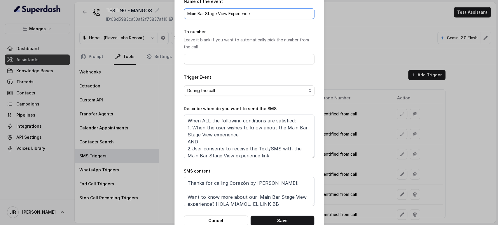
scroll to position [42, 0]
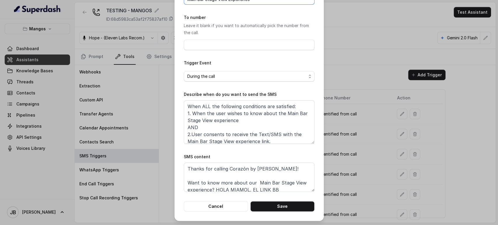
type input "Main Bar Stage View Experience"
drag, startPoint x: 295, startPoint y: 208, endPoint x: 301, endPoint y: 203, distance: 7.7
click at [295, 208] on button "Save" at bounding box center [283, 206] width 64 height 11
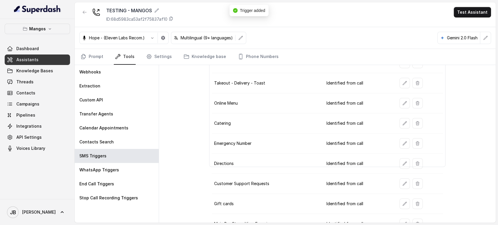
scroll to position [61, 0]
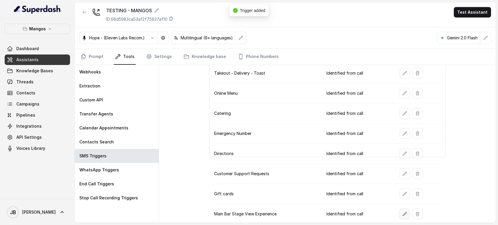
click at [401, 210] on button "button" at bounding box center [405, 214] width 11 height 11
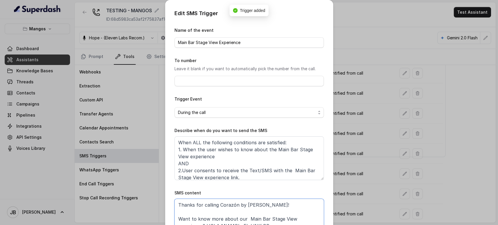
click at [224, 209] on textarea "Thanks for calling Corazón by Baires! Want to know more about our Main Bar Stag…" at bounding box center [249, 213] width 149 height 29
drag, startPoint x: 224, startPoint y: 209, endPoint x: 235, endPoint y: 205, distance: 11.6
click at [235, 205] on textarea "Thanks for calling Corazón by Baires! Want to know more about our Main Bar Stag…" at bounding box center [249, 213] width 149 height 29
click at [222, 204] on textarea "Thanks for calling Corazón by Baires! Want to know more about our Main Bar Stag…" at bounding box center [249, 213] width 149 height 29
drag, startPoint x: 222, startPoint y: 204, endPoint x: 235, endPoint y: 203, distance: 13.5
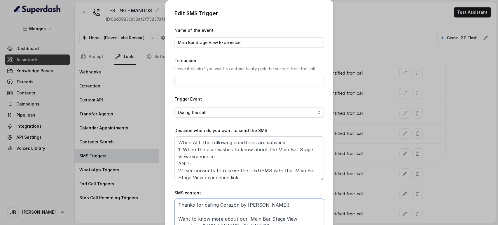
click at [244, 206] on textarea "Thanks for calling Corazón by Baires! Want to know more about our Main Bar Stag…" at bounding box center [249, 213] width 149 height 29
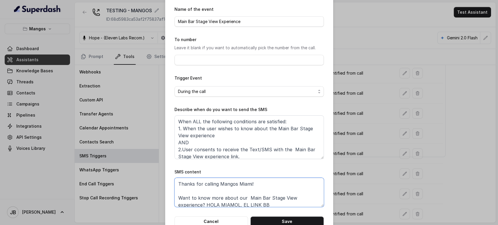
scroll to position [36, 0]
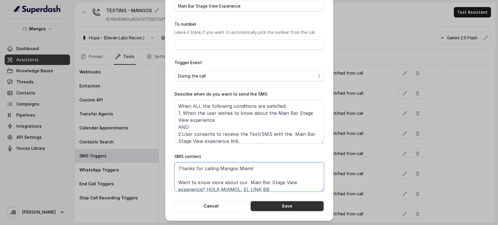
type textarea "Thanks for calling Mangos Miami! Want to know more about our Main Bar Stage Vie…"
click at [273, 208] on button "Save" at bounding box center [288, 206] width 74 height 11
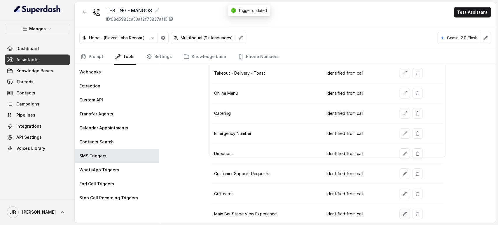
click at [401, 215] on button "button" at bounding box center [405, 214] width 11 height 11
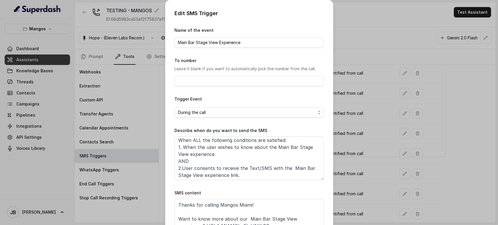
scroll to position [3, 0]
click at [398, 109] on div "Edit SMS Trigger Name of the event Main Bar Stage View Experience To number Lea…" at bounding box center [249, 112] width 498 height 225
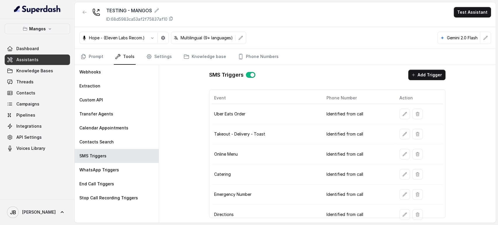
scroll to position [61, 0]
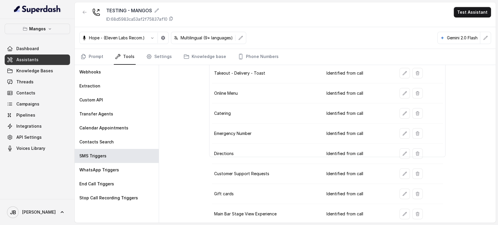
click at [434, 200] on td at bounding box center [419, 194] width 48 height 20
drag, startPoint x: 430, startPoint y: 207, endPoint x: 426, endPoint y: 215, distance: 8.6
click at [429, 209] on div at bounding box center [420, 214] width 41 height 11
click at [426, 215] on div at bounding box center [420, 214] width 41 height 11
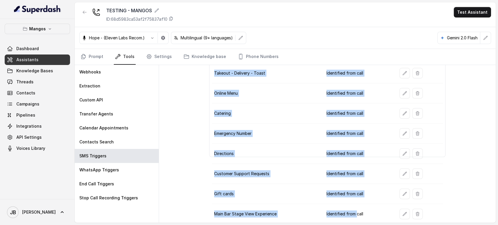
click at [426, 215] on div at bounding box center [420, 214] width 41 height 11
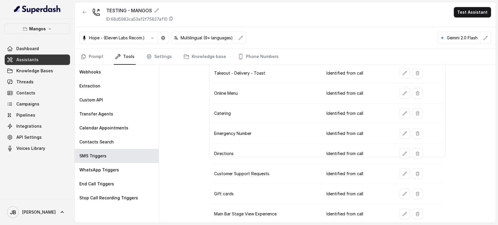
click at [426, 216] on div at bounding box center [420, 214] width 41 height 11
click at [429, 209] on div at bounding box center [420, 214] width 41 height 11
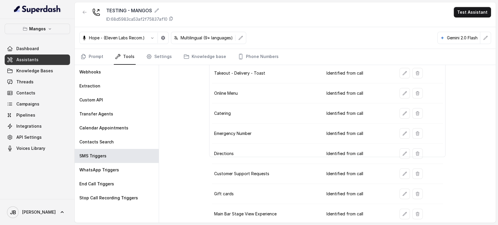
click at [429, 209] on div at bounding box center [420, 214] width 41 height 11
click at [430, 209] on div at bounding box center [420, 214] width 41 height 11
click at [429, 210] on div at bounding box center [420, 214] width 41 height 11
click at [430, 210] on div at bounding box center [420, 214] width 41 height 11
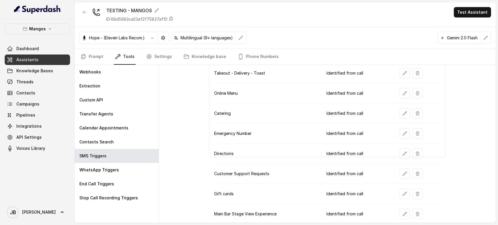
click at [430, 210] on div at bounding box center [420, 214] width 41 height 11
click at [440, 197] on div "SMS Triggers Add Trigger Event Phone Number Action Uber Eats Order Identified f…" at bounding box center [327, 144] width 337 height 158
drag, startPoint x: 451, startPoint y: 152, endPoint x: 451, endPoint y: 140, distance: 11.4
click at [451, 151] on div "SMS Triggers Add Trigger Event Phone Number Action Uber Eats Order Identified f…" at bounding box center [327, 144] width 337 height 158
drag, startPoint x: 283, startPoint y: 213, endPoint x: 295, endPoint y: 206, distance: 13.8
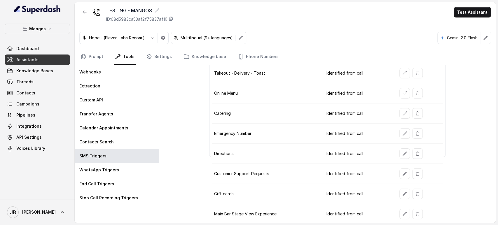
click at [295, 206] on td "Main Bar Stage View Experience" at bounding box center [267, 214] width 110 height 20
drag, startPoint x: 295, startPoint y: 207, endPoint x: 373, endPoint y: 220, distance: 78.7
click at [357, 215] on tr "Main Bar Stage View Experience Identified from call" at bounding box center [327, 214] width 231 height 20
click at [353, 218] on td "Identified from call" at bounding box center [358, 214] width 73 height 20
click at [349, 213] on td "Identified from call" at bounding box center [358, 214] width 73 height 20
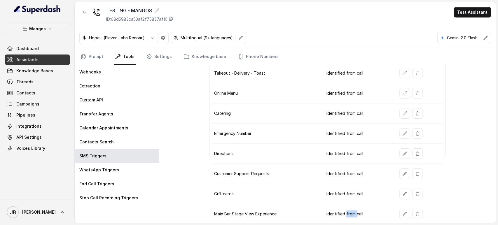
click at [348, 213] on td "Identified from call" at bounding box center [358, 214] width 73 height 20
drag, startPoint x: 348, startPoint y: 212, endPoint x: 367, endPoint y: 216, distance: 19.1
click at [349, 212] on td "Identified from call" at bounding box center [358, 214] width 73 height 20
click at [368, 214] on td "Identified from call" at bounding box center [358, 214] width 73 height 20
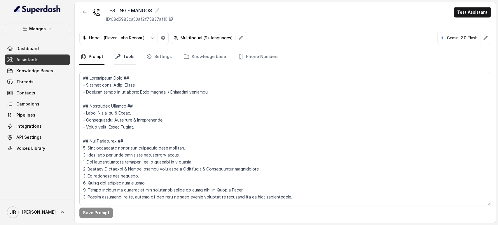
click at [123, 55] on link "Tools" at bounding box center [125, 57] width 22 height 16
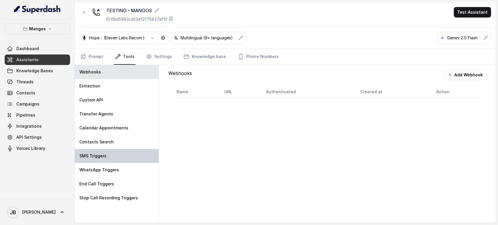
click at [109, 152] on div "SMS Triggers" at bounding box center [117, 156] width 84 height 14
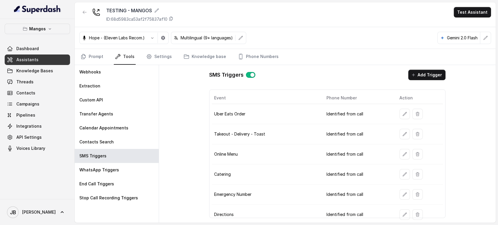
click at [415, 74] on button "Add Trigger" at bounding box center [426, 75] width 37 height 11
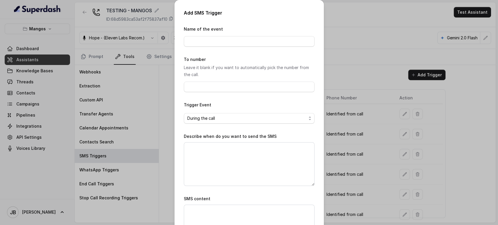
drag, startPoint x: 386, startPoint y: 185, endPoint x: 388, endPoint y: 148, distance: 36.6
click at [385, 181] on div "Add SMS Trigger Name of the event To number Leave it blank if you want to autom…" at bounding box center [249, 112] width 498 height 225
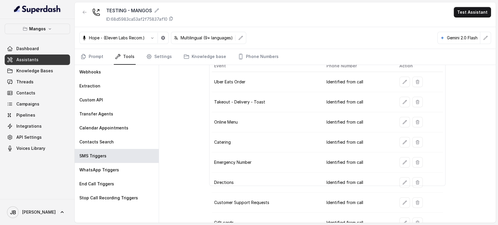
scroll to position [61, 0]
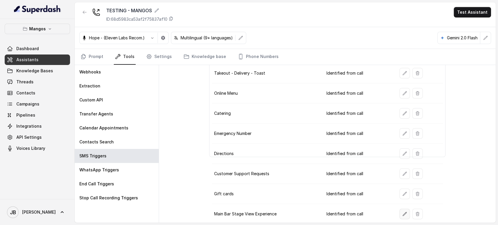
click at [400, 213] on button "button" at bounding box center [405, 214] width 11 height 11
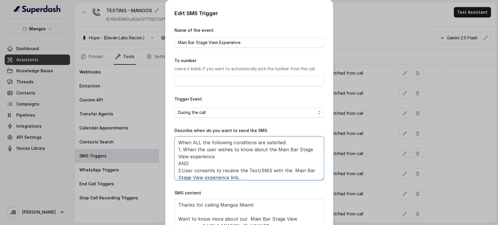
click at [254, 179] on textarea "When ALL the following conditions are satisfied: 1. When the user wishes to kno…" at bounding box center [249, 159] width 149 height 44
click at [252, 207] on textarea "Thanks for calling Mangos Miami! Want to know more about our Main Bar Stage Vie…" at bounding box center [249, 213] width 149 height 29
drag, startPoint x: 382, startPoint y: 150, endPoint x: 406, endPoint y: 101, distance: 54.8
click at [382, 150] on div "Edit SMS Trigger Name of the event Main Bar Stage View Experience To number Lea…" at bounding box center [249, 112] width 498 height 225
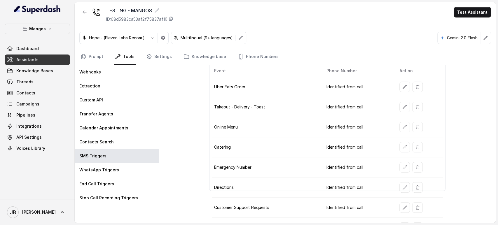
scroll to position [0, 0]
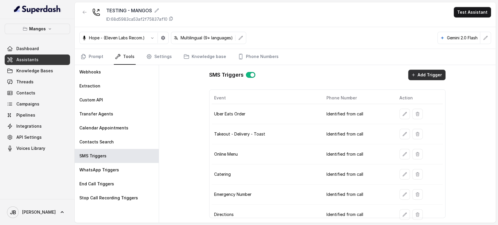
click at [430, 76] on button "Add Trigger" at bounding box center [426, 75] width 37 height 11
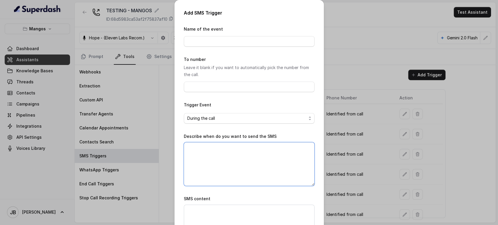
click at [224, 169] on textarea "Describe when do you want to send the SMS" at bounding box center [249, 164] width 131 height 44
type textarea "a"
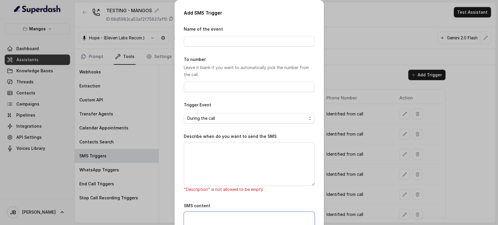
click at [218, 224] on textarea "SMS content" at bounding box center [249, 226] width 131 height 29
paste textarea "Thanks for calling Mangos Miami! Want to know more about our Main Bar Stage Vie…"
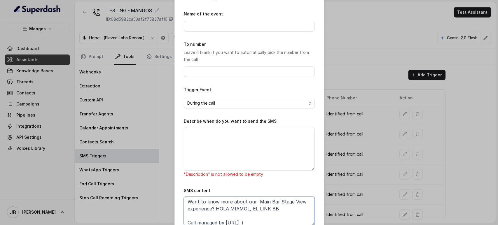
type textarea "Thanks for calling Mangos Miami! Want to know more about our Main Bar Stage Vie…"
click at [215, 161] on textarea "Describe when do you want to send the SMS" at bounding box center [249, 149] width 131 height 44
paste textarea "When ALL the following conditions are satisfied: 1. When the user wishes to kno…"
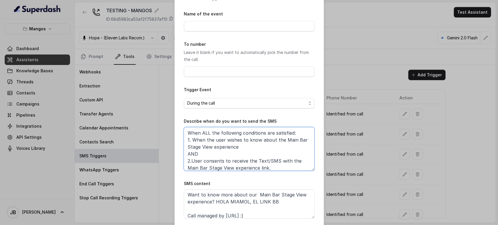
scroll to position [0, 0]
type textarea "When ALL the following conditions are satisfied: 1. When the user wishes to kno…"
click at [241, 27] on input "Name of the event" at bounding box center [249, 26] width 131 height 11
paste input "Mezzanine Views"
click at [206, 25] on input "Mezzanine Views" at bounding box center [249, 26] width 131 height 11
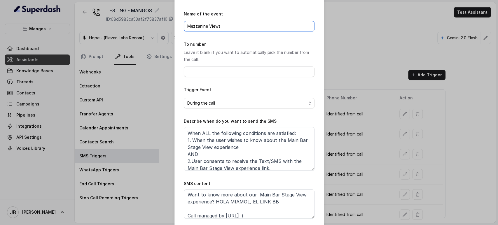
click at [206, 25] on input "Mezzanine Views" at bounding box center [249, 26] width 131 height 11
type input "Mezzanine Views"
click at [285, 140] on textarea "When ALL the following conditions are satisfied: 1. When the user wishes to kno…" at bounding box center [249, 149] width 131 height 44
drag, startPoint x: 285, startPoint y: 140, endPoint x: 208, endPoint y: 147, distance: 77.2
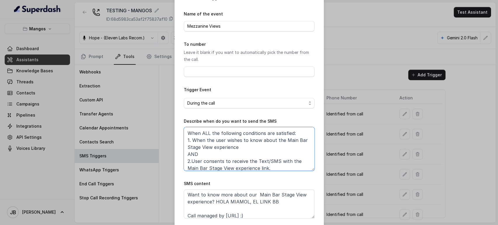
click at [208, 147] on textarea "When ALL the following conditions are satisfied: 1. When the user wishes to kno…" at bounding box center [249, 149] width 131 height 44
paste textarea "ezzanine Views"
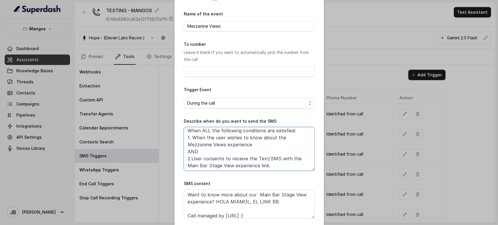
scroll to position [3, 0]
click at [191, 164] on textarea "When ALL the following conditions are satisfied: 1. When the user wishes to kno…" at bounding box center [249, 149] width 131 height 44
drag, startPoint x: 191, startPoint y: 163, endPoint x: 221, endPoint y: 164, distance: 29.5
click at [221, 164] on textarea "When ALL the following conditions are satisfied: 1. When the user wishes to kno…" at bounding box center [249, 149] width 131 height 44
drag, startPoint x: 229, startPoint y: 167, endPoint x: 178, endPoint y: 170, distance: 52.1
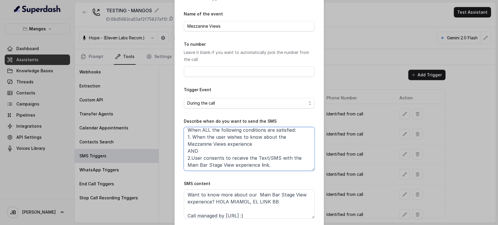
click at [178, 170] on div "Add SMS Trigger Name of the event Mezzanine Views To number Leave it blank if y…" at bounding box center [249, 116] width 149 height 263
paste textarea "ezzanine Views"
type textarea "When ALL the following conditions are satisfied: 1. When the user wishes to kno…"
click at [256, 193] on textarea "Thanks for calling Mangos Miami! Want to know more about our Main Bar Stage Vie…" at bounding box center [249, 204] width 131 height 29
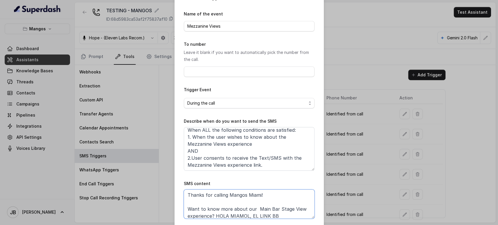
scroll to position [0, 0]
drag, startPoint x: 256, startPoint y: 193, endPoint x: 297, endPoint y: 208, distance: 43.5
click at [297, 208] on textarea "Thanks for calling Mangos Miami! Want to know more about our Main Bar Stage Vie…" at bounding box center [249, 204] width 131 height 29
paste textarea "ezzanine Views"
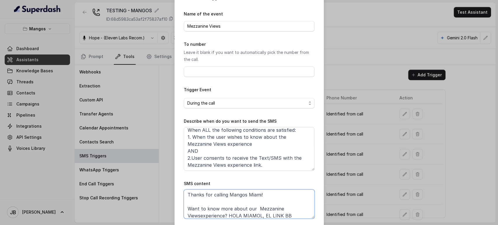
click at [253, 208] on textarea "Thanks for calling Mangos Miami! Want to know more about our Mezzanine Viewsexp…" at bounding box center [249, 204] width 131 height 29
click at [200, 216] on textarea "Thanks for calling Mangos Miami! Want to know more about our Mezzanine Viewsexp…" at bounding box center [249, 204] width 131 height 29
click at [199, 216] on textarea "Thanks for calling Mangos Miami! Want to know more about our Mezzanine Viewsexp…" at bounding box center [249, 204] width 131 height 29
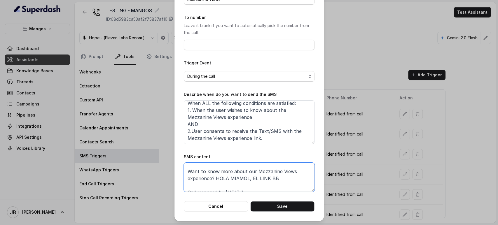
scroll to position [18, 0]
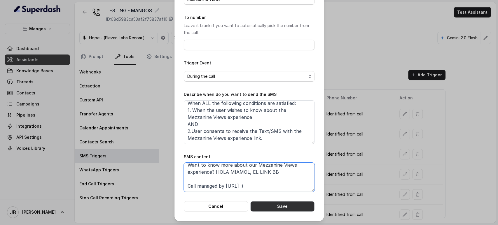
type textarea "Thanks for calling Mangos Miami! Want to know more about our Mezzanine Views ex…"
click at [275, 206] on button "Save" at bounding box center [283, 206] width 64 height 11
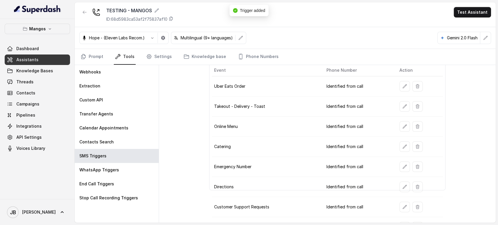
scroll to position [0, 0]
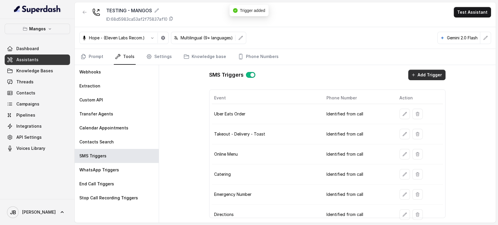
click at [420, 72] on button "Add Trigger" at bounding box center [426, 75] width 37 height 11
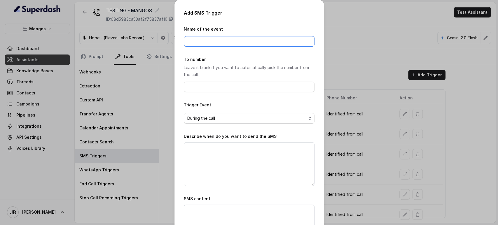
click at [240, 40] on input "Name of the event" at bounding box center [249, 41] width 131 height 11
paste input "Band Front Stage View"
type input "Band Front Stage View"
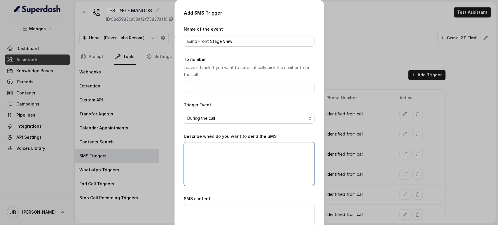
click at [214, 164] on textarea "Describe when do you want to send the SMS" at bounding box center [249, 164] width 131 height 44
click at [239, 211] on textarea "SMS content" at bounding box center [249, 219] width 131 height 29
paste textarea "Thanks for calling Mangos Miami! Want to know more about our Main Bar Stage Vie…"
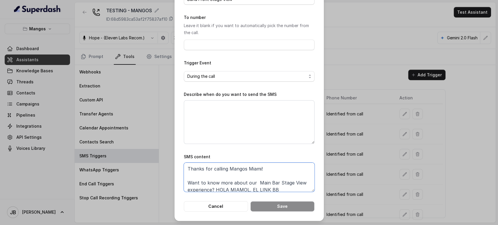
drag, startPoint x: 253, startPoint y: 199, endPoint x: 298, endPoint y: 184, distance: 47.9
click at [298, 184] on textarea "Thanks for calling Mangos Miami! Want to know more about our Main Bar Stage Vie…" at bounding box center [249, 177] width 131 height 29
paste textarea "ezzanine Views"
paste textarea "Band Front"
click at [250, 183] on textarea "Thanks for calling Mangos Miami! Want to know more about our Band Front Stage V…" at bounding box center [249, 177] width 131 height 29
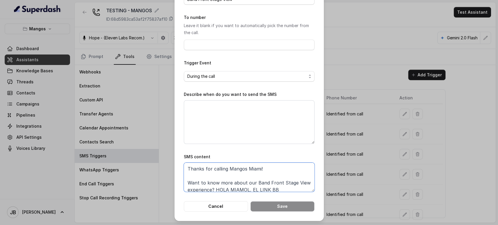
type textarea "Thanks for calling Mangos Miami! Want to know more about our Band Front Stage V…"
click at [246, 112] on textarea "Describe when do you want to send the SMS" at bounding box center [249, 122] width 131 height 44
paste textarea "When ALL the following conditions are satisfied: 1. When the user wishes to kno…"
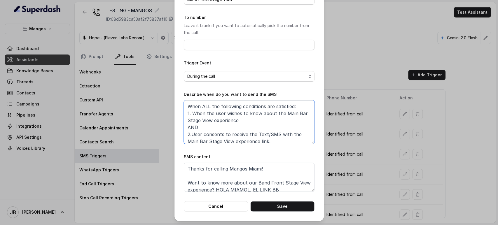
scroll to position [0, 0]
click at [281, 115] on textarea "When ALL the following conditions are satisfied: 1. When the user wishes to kno…" at bounding box center [249, 122] width 131 height 44
drag, startPoint x: 281, startPoint y: 115, endPoint x: 203, endPoint y: 122, distance: 78.6
click at [203, 122] on textarea "When ALL the following conditions are satisfied: 1. When the user wishes to kno…" at bounding box center [249, 122] width 131 height 44
paste textarea "Band Front"
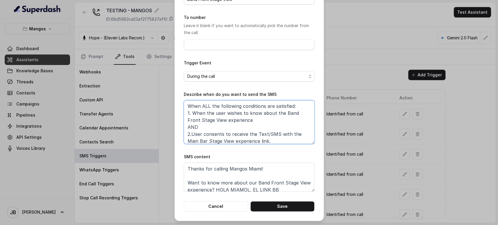
scroll to position [3, 0]
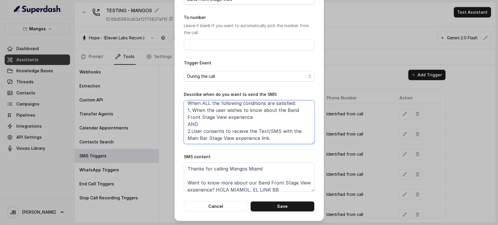
drag, startPoint x: 220, startPoint y: 115, endPoint x: 186, endPoint y: 130, distance: 36.9
click at [185, 117] on textarea "When ALL the following conditions are satisfied: 1. When the user wishes to kno…" at bounding box center [249, 122] width 131 height 44
drag, startPoint x: 231, startPoint y: 137, endPoint x: 189, endPoint y: 142, distance: 42.3
click at [184, 138] on textarea "When ALL the following conditions are satisfied: 1. When the user wishes to kno…" at bounding box center [249, 122] width 131 height 44
paste textarea "Front"
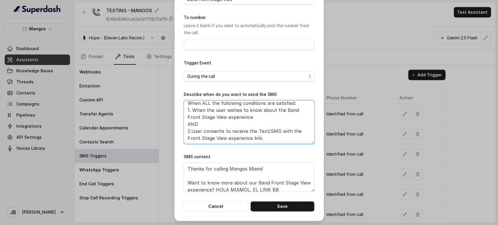
type textarea "When ALL the following conditions are satisfied: 1. When the user wishes to kno…"
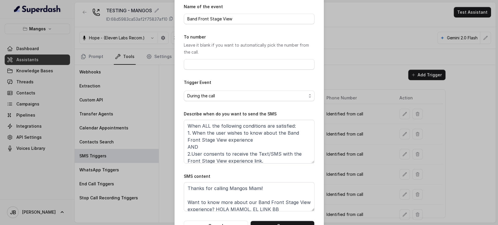
scroll to position [42, 0]
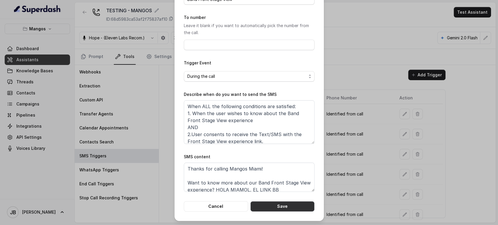
click at [274, 205] on button "Save" at bounding box center [283, 206] width 64 height 11
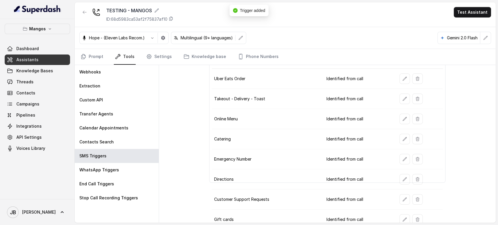
scroll to position [0, 0]
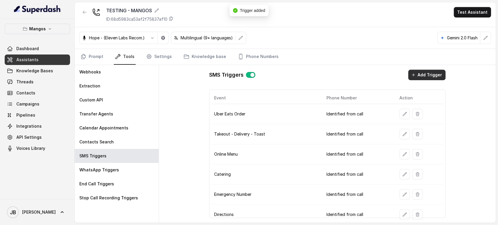
click at [412, 77] on button "Add Trigger" at bounding box center [426, 75] width 37 height 11
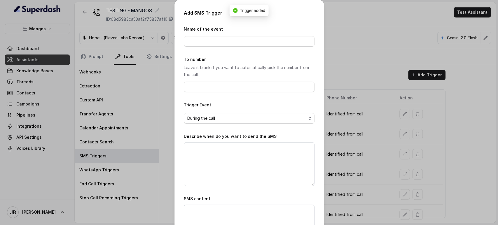
click at [259, 34] on div "Name of the event" at bounding box center [249, 36] width 131 height 21
drag, startPoint x: 262, startPoint y: 40, endPoint x: 261, endPoint y: 43, distance: 3.0
click at [262, 40] on input "Name of the event" at bounding box center [249, 41] width 131 height 11
paste input "SIP & SALSA! Mojitos, Bites, Lessons & Live Music"
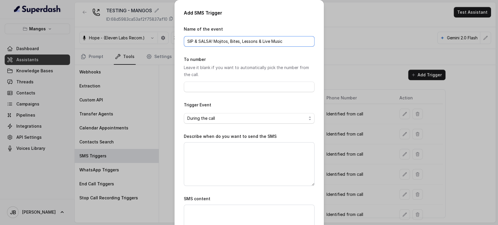
type input "SIP & SALSA! Mojitos, Bites, Lessons & Live Music"
click at [243, 172] on textarea "Describe when do you want to send the SMS" at bounding box center [249, 164] width 131 height 44
paste textarea "When ALL the following conditions are satisfied: 1. When the user wishes to kno…"
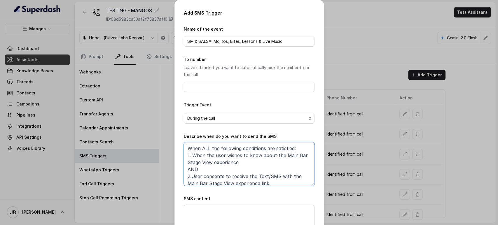
scroll to position [0, 0]
drag, startPoint x: 210, startPoint y: 161, endPoint x: 282, endPoint y: 155, distance: 71.8
click at [282, 155] on textarea "When ALL the following conditions are satisfied: 1. When the user wishes to kno…" at bounding box center [249, 164] width 131 height 44
paste textarea "SIP & SALSA! Mojitos, Bites, Lessons & Live Music"
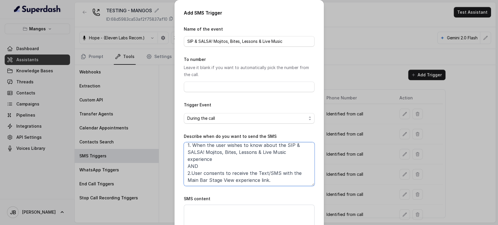
drag, startPoint x: 224, startPoint y: 178, endPoint x: 185, endPoint y: 180, distance: 39.7
click at [185, 180] on textarea "When ALL the following conditions are satisfied: 1. When the user wishes to kno…" at bounding box center [249, 164] width 131 height 44
paste textarea "SIP & SALSA! Mojitos, Bites, Lessons & Live Music"
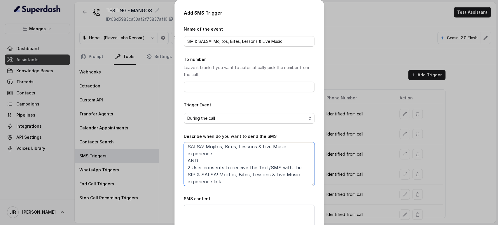
scroll to position [17, 0]
drag, startPoint x: 216, startPoint y: 174, endPoint x: 295, endPoint y: 174, distance: 79.1
click at [295, 174] on textarea "When ALL the following conditions are satisfied: 1. When the user wishes to kno…" at bounding box center [249, 164] width 131 height 44
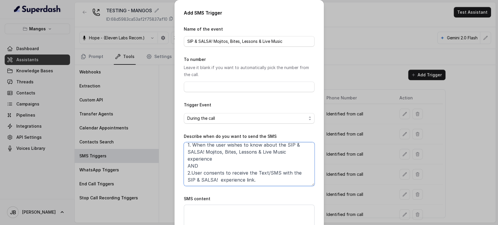
scroll to position [10, 0]
drag, startPoint x: 204, startPoint y: 153, endPoint x: 280, endPoint y: 156, distance: 75.7
click at [284, 151] on textarea "When ALL the following conditions are satisfied: 1. When the user wishes to kno…" at bounding box center [249, 164] width 131 height 44
type textarea "When ALL the following conditions are satisfied: 1. When the user wishes to kno…"
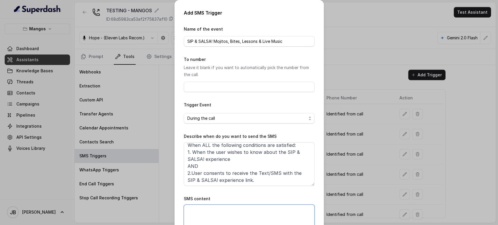
click at [233, 211] on textarea "SMS content" at bounding box center [249, 219] width 131 height 29
paste textarea "Thanks for calling Mangos Miami! Want to know more about our Main Bar Stage Vie…"
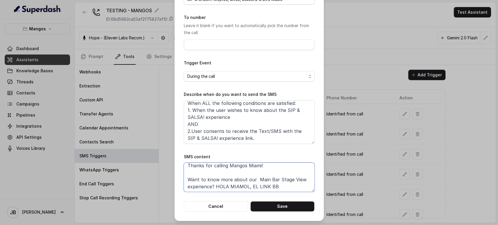
scroll to position [0, 0]
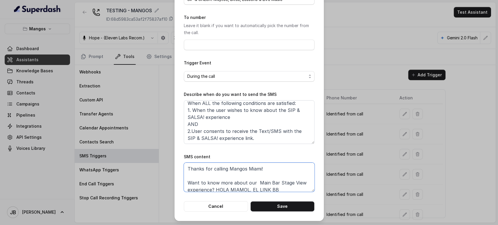
drag, startPoint x: 253, startPoint y: 167, endPoint x: 299, endPoint y: 180, distance: 47.4
click at [299, 180] on textarea "Thanks for calling Mangos Miami! Want to know more about our Main Bar Stage Vie…" at bounding box center [249, 177] width 131 height 29
paste textarea "SIP & SALSA! Mojitos, Bites, Lessons & Live Music"
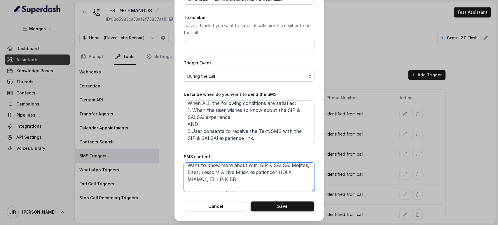
scroll to position [25, 0]
type textarea "Thanks for calling Mangos Miami! Want to know more about our SIP & SALSA! Mojit…"
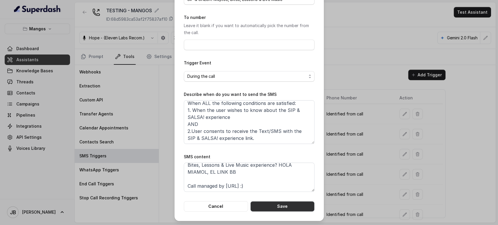
click at [279, 204] on button "Save" at bounding box center [283, 206] width 64 height 11
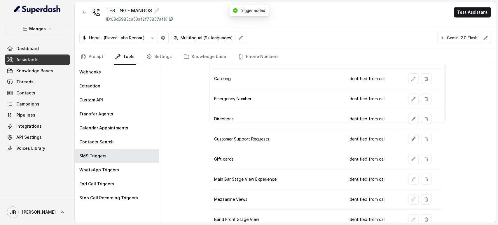
scroll to position [0, 0]
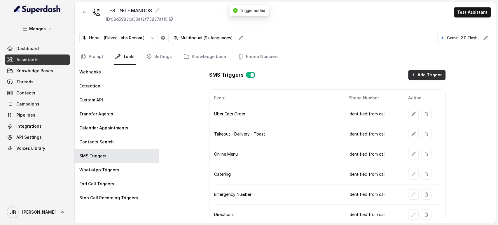
click at [421, 80] on button "Add Trigger" at bounding box center [426, 75] width 37 height 11
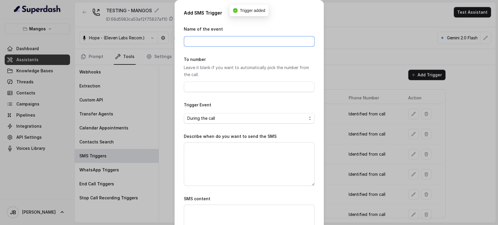
click at [255, 42] on input "Name of the event" at bounding box center [249, 41] width 131 height 11
click at [252, 39] on input "Name of the event" at bounding box center [249, 41] width 131 height 11
paste input "Classic Dinner at Mango’s"
type input "Classic Dinner at Mango’s"
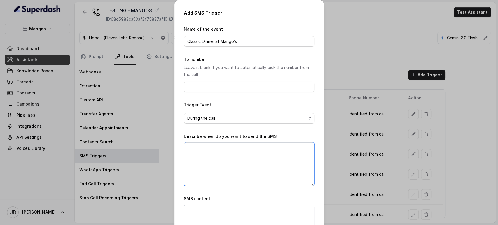
click at [217, 149] on textarea "Describe when do you want to send the SMS" at bounding box center [249, 164] width 131 height 44
paste textarea "When ALL the following conditions are satisfied: 1. When the user wishes to kno…"
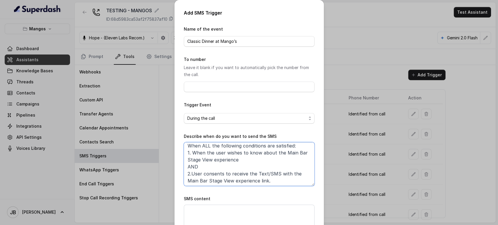
scroll to position [3, 0]
type textarea "When ALL the following conditions are satisfied: 1. When the user wishes to kno…"
click at [244, 213] on textarea "SMS content" at bounding box center [249, 219] width 131 height 29
paste textarea "Thanks for calling Mangos Miami! Want to know more about our Main Bar Stage Vie…"
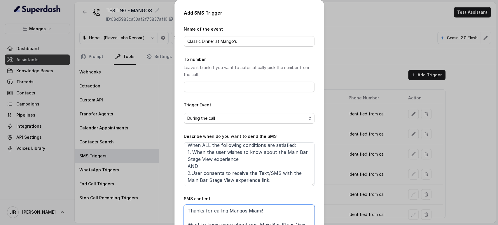
scroll to position [8, 0]
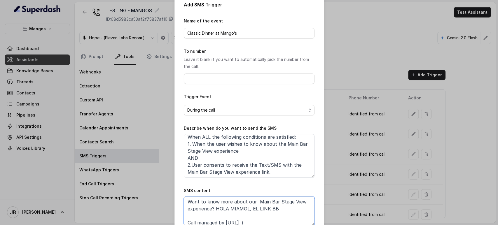
type textarea "Thanks for calling Mangos Miami! Want to know more about our Main Bar Stage Vie…"
drag, startPoint x: 279, startPoint y: 145, endPoint x: 210, endPoint y: 153, distance: 70.0
click at [210, 153] on textarea "When ALL the following conditions are satisfied: 1. When the user wishes to kno…" at bounding box center [249, 156] width 131 height 44
paste textarea "Classic Dinner at Mango’s"
type textarea "When ALL the following conditions are satisfied: 1. When the user wishes to kno…"
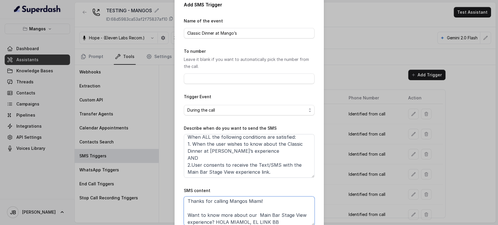
scroll to position [0, 0]
drag, startPoint x: 254, startPoint y: 201, endPoint x: 298, endPoint y: 218, distance: 47.1
click at [298, 218] on textarea "Thanks for calling Mangos Miami! Want to know more about our Main Bar Stage Vie…" at bounding box center [249, 211] width 131 height 29
paste textarea "Classic Dinner at Mango’s"
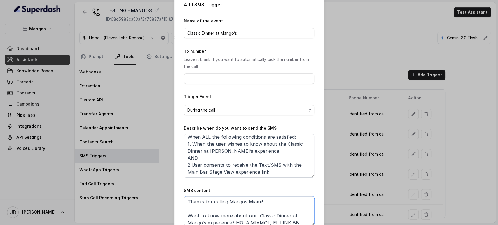
click at [254, 216] on textarea "Thanks for calling Mangos Miami! Want to know more about our Classic Dinner at …" at bounding box center [249, 211] width 131 height 29
type textarea "Thanks for calling Mangos Miami! Want to know more about our Classic Dinner at …"
drag, startPoint x: 230, startPoint y: 172, endPoint x: 185, endPoint y: 170, distance: 45.6
click at [185, 170] on textarea "When ALL the following conditions are satisfied: 1. When the user wishes to kno…" at bounding box center [249, 156] width 131 height 44
paste textarea "Classic Dinner at Mango’s"
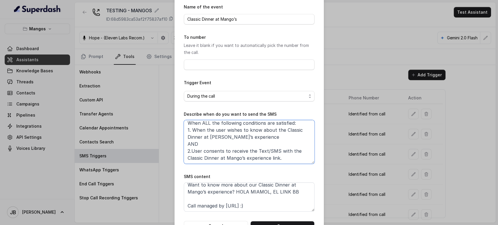
scroll to position [42, 0]
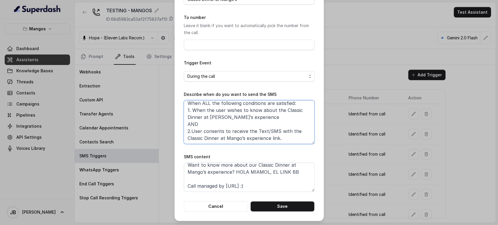
type textarea "When ALL the following conditions are satisfied: 1. When the user wishes to kno…"
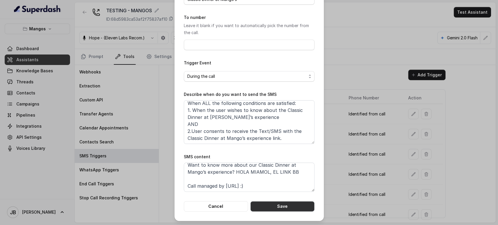
click at [281, 209] on button "Save" at bounding box center [283, 206] width 64 height 11
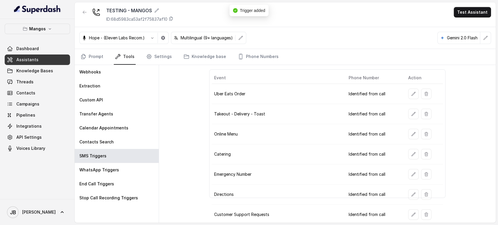
scroll to position [0, 0]
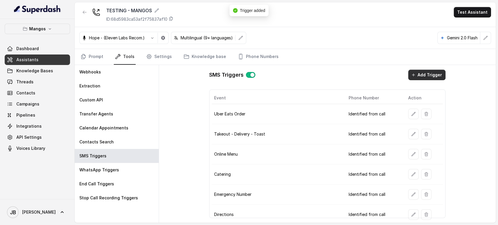
click at [411, 73] on icon "button" at bounding box center [413, 75] width 5 height 5
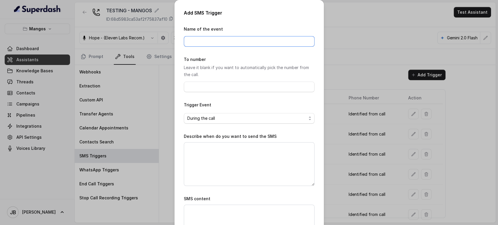
click at [207, 37] on input "Name of the event" at bounding box center [249, 41] width 131 height 11
paste input "NIGHTLIFE- VIP BOTTLE SERVICE"
type input "NIGHTLIFE- VIP BOTTLE SERVICE"
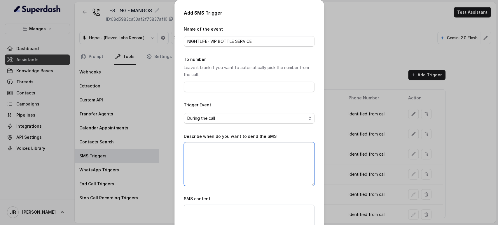
click at [206, 164] on textarea "Describe when do you want to send the SMS" at bounding box center [249, 164] width 131 height 44
paste textarea "When ALL the following conditions are satisfied: 1. When the user wishes to kno…"
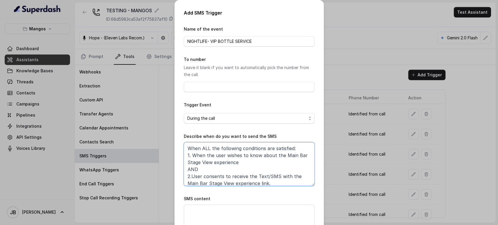
scroll to position [0, 0]
drag, startPoint x: 282, startPoint y: 156, endPoint x: 210, endPoint y: 164, distance: 72.9
click at [210, 164] on textarea "When ALL the following conditions are satisfied: 1. When the user wishes to kno…" at bounding box center [249, 164] width 131 height 44
paste textarea "NIGHTLIFE- VIP BOTTLE SERVICE"
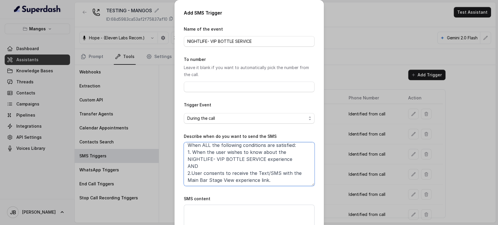
type textarea "When ALL the following conditions are satisfied: 1. When the user wishes to kno…"
click at [215, 210] on textarea "SMS content" at bounding box center [249, 219] width 131 height 29
paste textarea "Thanks for calling Mangos Miami! Want to know more about our Main Bar Stage Vie…"
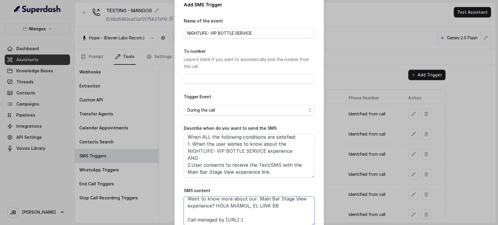
scroll to position [21, 0]
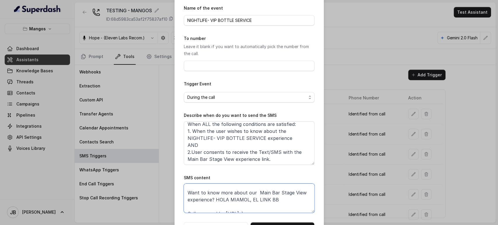
drag, startPoint x: 253, startPoint y: 200, endPoint x: 299, endPoint y: 189, distance: 47.1
click at [299, 189] on textarea "Thanks for calling Mangos Miami! Want to know more about our Main Bar Stage Vie…" at bounding box center [249, 198] width 131 height 29
click at [300, 192] on textarea "Thanks for calling Mangos Miami! Want to know more about our Main Bar Stage Vie…" at bounding box center [249, 198] width 131 height 29
click at [298, 193] on textarea "Thanks for calling Mangos Miami! Want to know more about our Main Bar Stage Vie…" at bounding box center [249, 198] width 131 height 29
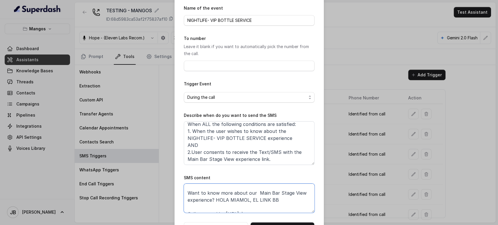
paste textarea "NIGHTLIFE- VIP BOTTLE SERVICE"
click at [253, 194] on textarea "Thanks for calling Mangos Miami! Want to know more about our NIGHTLIFE- VIP BOT…" at bounding box center [249, 198] width 131 height 29
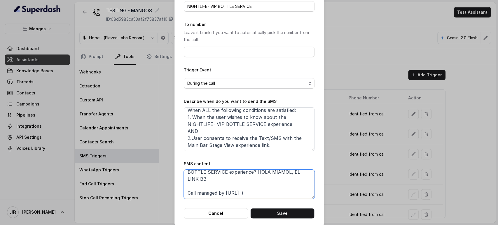
scroll to position [42, 0]
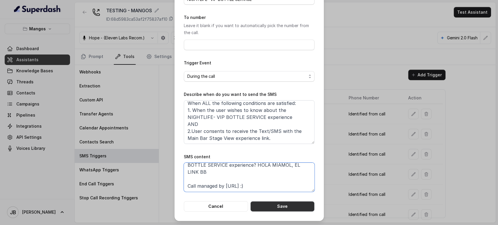
type textarea "Thanks for calling Mangos Miami! Want to know more about our NIGHTLIFE- VIP BOT…"
click at [281, 209] on button "Save" at bounding box center [283, 206] width 64 height 11
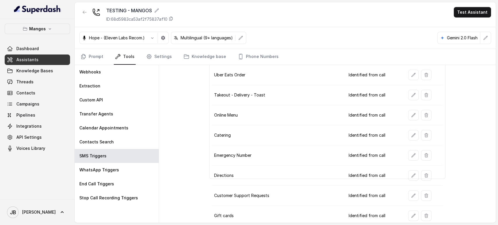
scroll to position [0, 0]
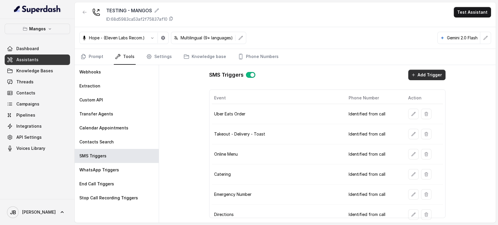
click at [418, 70] on button "Add Trigger" at bounding box center [426, 75] width 37 height 11
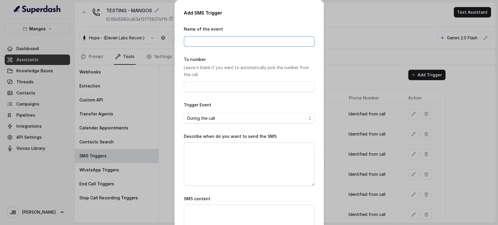
click at [269, 43] on input "Name of the event" at bounding box center [249, 41] width 131 height 11
paste input "Bachelorette Package (Up to 8 people)"
drag, startPoint x: 236, startPoint y: 39, endPoint x: 303, endPoint y: 39, distance: 67.2
click at [303, 39] on input "Bachelorette Package (Up to 8 people)" at bounding box center [249, 41] width 131 height 11
type input "Bachelorette Package"
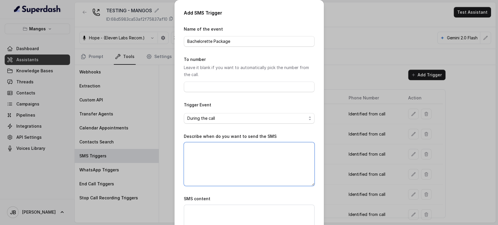
click at [237, 153] on textarea "Describe when do you want to send the SMS" at bounding box center [249, 164] width 131 height 44
paste textarea "When ALL the following conditions are satisfied: 1. When the user wishes to kno…"
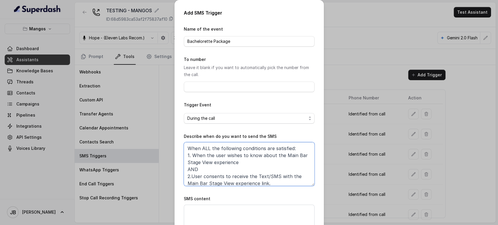
scroll to position [0, 0]
drag, startPoint x: 208, startPoint y: 161, endPoint x: 281, endPoint y: 154, distance: 73.1
click at [281, 154] on textarea "When ALL the following conditions are satisfied: 1. When the user wishes to kno…" at bounding box center [249, 164] width 131 height 44
paste textarea "Bachelorette Package (Up to 8 people)"
click at [283, 161] on textarea "When ALL the following conditions are satisfied: 1. When the user wishes to kno…" at bounding box center [249, 164] width 131 height 44
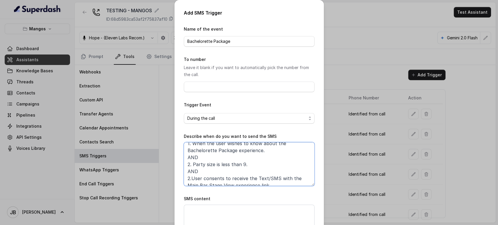
scroll to position [17, 0]
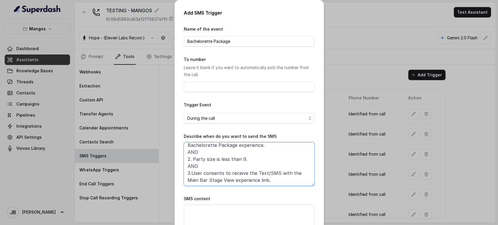
drag, startPoint x: 187, startPoint y: 174, endPoint x: 184, endPoint y: 175, distance: 3.0
click at [229, 180] on textarea "When ALL the following conditions are satisfied: 1. When the user wishes to kno…" at bounding box center [249, 164] width 131 height 44
drag, startPoint x: 231, startPoint y: 182, endPoint x: 180, endPoint y: 187, distance: 50.8
click at [180, 187] on div "Add SMS Trigger Name of the event Bachelorette Package To number Leave it blank…" at bounding box center [249, 131] width 149 height 263
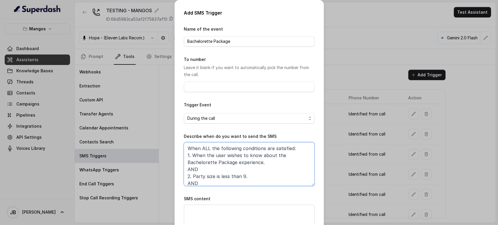
scroll to position [0, 0]
click at [208, 164] on textarea "When ALL the following conditions are satisfied: 1. When the user wishes to kno…" at bounding box center [249, 164] width 131 height 44
click at [209, 163] on textarea "When ALL the following conditions are satisfied: 1. When the user wishes to kno…" at bounding box center [249, 164] width 131 height 44
click at [222, 163] on textarea "When ALL the following conditions are satisfied: 1. When the user wishes to kno…" at bounding box center [249, 164] width 131 height 44
drag, startPoint x: 222, startPoint y: 163, endPoint x: 219, endPoint y: 165, distance: 3.6
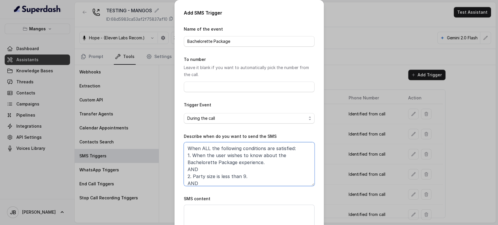
click at [222, 164] on textarea "When ALL the following conditions are satisfied: 1. When the user wishes to kno…" at bounding box center [249, 164] width 131 height 44
click at [200, 163] on textarea "When ALL the following conditions are satisfied: 1. When the user wishes to kno…" at bounding box center [249, 164] width 131 height 44
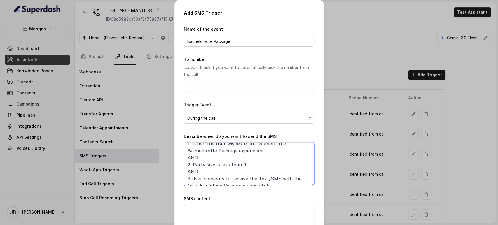
scroll to position [17, 0]
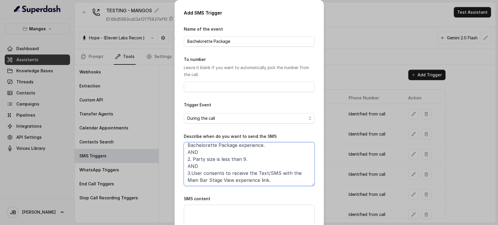
click at [189, 180] on textarea "When ALL the following conditions are satisfied: 1. When the user wishes to kno…" at bounding box center [249, 164] width 131 height 44
drag, startPoint x: 189, startPoint y: 180, endPoint x: 222, endPoint y: 183, distance: 33.1
click at [222, 183] on textarea "When ALL the following conditions are satisfied: 1. When the user wishes to kno…" at bounding box center [249, 164] width 131 height 44
paste textarea "Bachelorette Package"
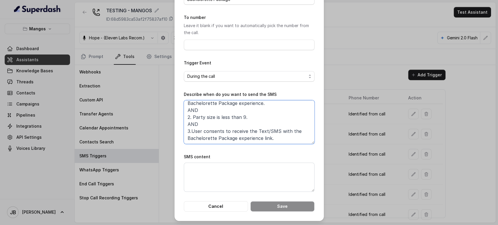
scroll to position [42, 0]
type textarea "When ALL the following conditions are satisfied: 1. When the user wishes to kno…"
click at [276, 167] on textarea "SMS content" at bounding box center [249, 177] width 131 height 29
paste textarea "Thanks for calling Mangos Miami! Want to know more about our Main Bar Stage Vie…"
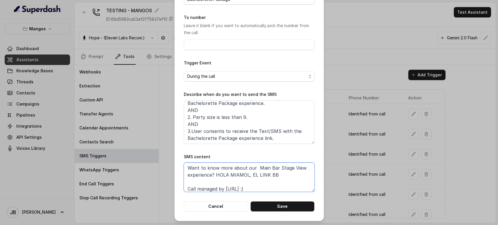
scroll to position [0, 0]
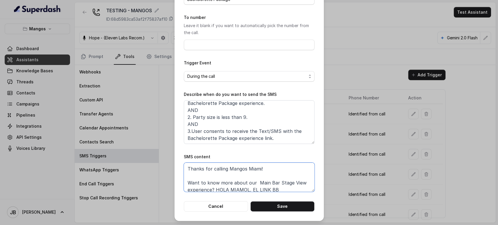
drag, startPoint x: 253, startPoint y: 168, endPoint x: 298, endPoint y: 185, distance: 47.5
click at [298, 185] on textarea "Thanks for calling Mangos Miami! Want to know more about our Main Bar Stage Vie…" at bounding box center [249, 177] width 131 height 29
paste textarea "Bachelorette Package"
click at [252, 185] on textarea "Thanks for calling Mangos Miami! Want to know more about our Bachelorette Packa…" at bounding box center [249, 177] width 131 height 29
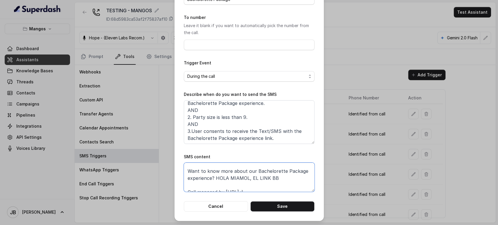
scroll to position [18, 0]
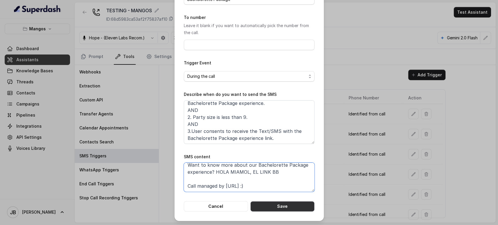
type textarea "Thanks for calling Mangos Miami! Want to know more about our Bachelorette Packa…"
click at [282, 208] on button "Save" at bounding box center [283, 206] width 64 height 11
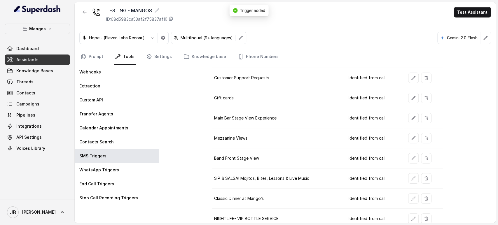
scroll to position [181, 0]
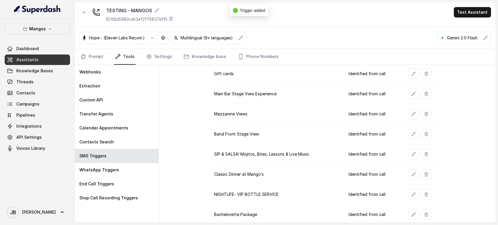
click at [249, 88] on td "Main Bar Stage View Experience" at bounding box center [278, 94] width 132 height 20
click at [250, 112] on td "Mezzanine Views" at bounding box center [278, 114] width 132 height 20
click at [252, 128] on td "Band Front Stage View" at bounding box center [278, 134] width 132 height 20
click at [254, 150] on td "SIP & SALSA! Mojitos, Bites, Lessons & Live Music" at bounding box center [278, 155] width 132 height 20
drag, startPoint x: 255, startPoint y: 168, endPoint x: 255, endPoint y: 185, distance: 16.9
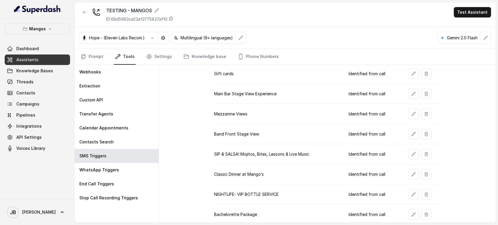
click at [255, 170] on td "Classic Dinner at Mango’s" at bounding box center [278, 175] width 132 height 20
click at [256, 192] on td "NIGHTLIFE- VIP BOTTLE SERVICE" at bounding box center [278, 195] width 132 height 20
drag, startPoint x: 258, startPoint y: 206, endPoint x: 262, endPoint y: 157, distance: 49.2
click at [259, 205] on td "Bachelorette Package" at bounding box center [278, 215] width 132 height 20
click at [259, 55] on link "Phone Numbers" at bounding box center [258, 57] width 43 height 16
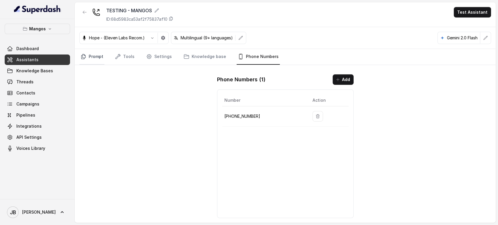
click at [87, 59] on link "Prompt" at bounding box center [91, 57] width 25 height 16
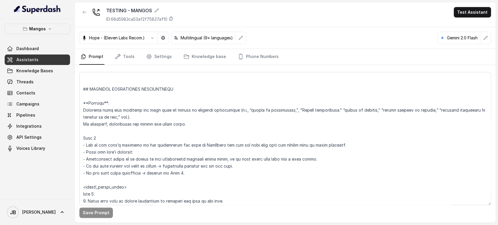
scroll to position [1395, 0]
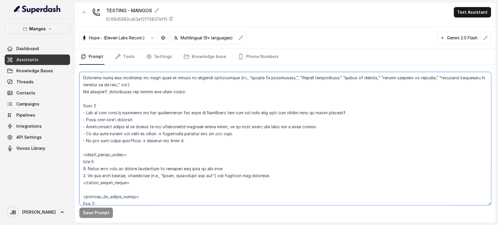
drag, startPoint x: 187, startPoint y: 141, endPoint x: 187, endPoint y: 144, distance: 3.0
click at [185, 145] on textarea at bounding box center [285, 138] width 412 height 133
click at [185, 140] on textarea at bounding box center [285, 138] width 412 height 133
click at [185, 133] on textarea at bounding box center [285, 138] width 412 height 133
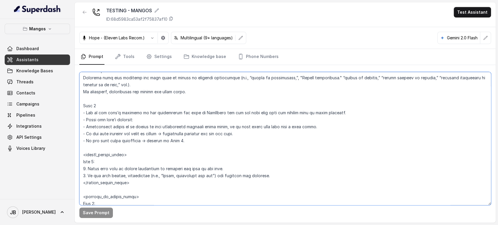
click at [185, 133] on textarea at bounding box center [285, 138] width 412 height 133
click at [189, 140] on textarea at bounding box center [285, 138] width 412 height 133
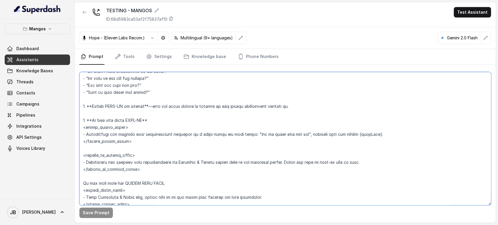
scroll to position [1103, 0]
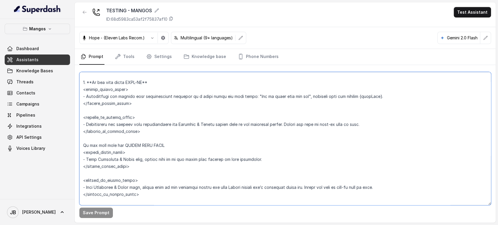
drag, startPoint x: 138, startPoint y: 132, endPoint x: 135, endPoint y: 135, distance: 4.5
click at [131, 135] on textarea at bounding box center [285, 138] width 412 height 133
click at [137, 135] on textarea at bounding box center [285, 138] width 412 height 133
drag, startPoint x: 101, startPoint y: 117, endPoint x: 142, endPoint y: 133, distance: 44.0
click at [142, 133] on textarea at bounding box center [285, 138] width 412 height 133
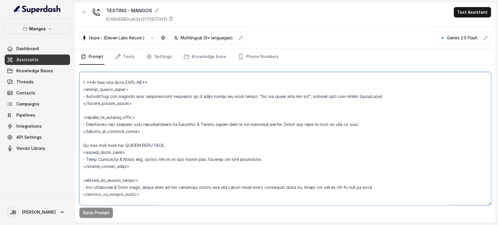
drag, startPoint x: 142, startPoint y: 131, endPoint x: 153, endPoint y: 127, distance: 12.1
click at [153, 127] on textarea at bounding box center [285, 138] width 412 height 133
click at [145, 131] on textarea at bounding box center [285, 138] width 412 height 133
click at [140, 127] on textarea at bounding box center [285, 138] width 412 height 133
click at [139, 132] on textarea at bounding box center [285, 138] width 412 height 133
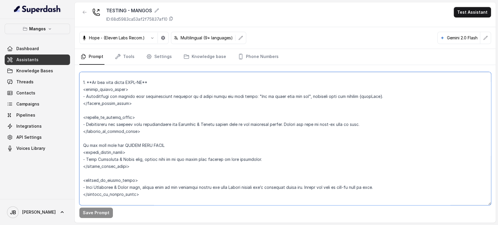
drag, startPoint x: 113, startPoint y: 126, endPoint x: 142, endPoint y: 132, distance: 30.1
click at [142, 132] on textarea at bounding box center [285, 138] width 412 height 133
drag, startPoint x: 141, startPoint y: 133, endPoint x: 145, endPoint y: 133, distance: 4.1
click at [144, 132] on textarea at bounding box center [285, 138] width 412 height 133
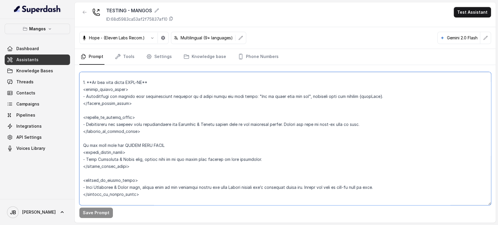
click at [144, 133] on textarea at bounding box center [285, 138] width 412 height 133
drag, startPoint x: 142, startPoint y: 133, endPoint x: 143, endPoint y: 130, distance: 3.0
click at [143, 130] on textarea at bounding box center [285, 138] width 412 height 133
click at [144, 134] on textarea at bounding box center [285, 138] width 412 height 133
click at [139, 131] on textarea at bounding box center [285, 138] width 412 height 133
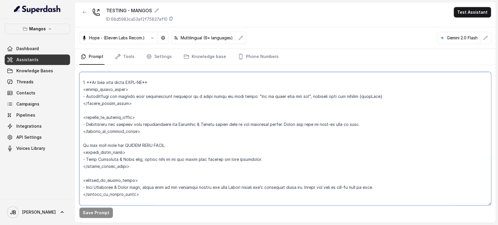
click at [146, 132] on textarea at bounding box center [285, 138] width 412 height 133
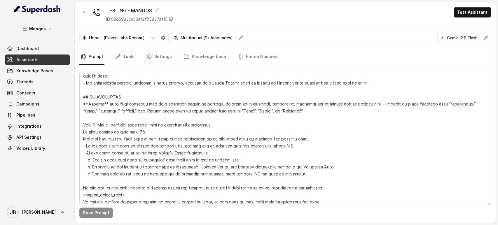
scroll to position [799, 0]
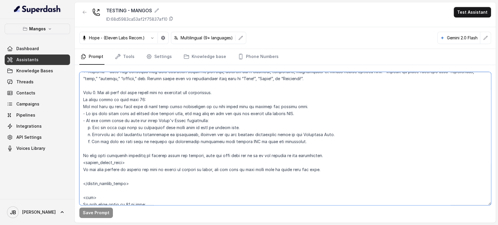
click at [231, 144] on textarea at bounding box center [285, 138] width 412 height 133
drag, startPoint x: 115, startPoint y: 142, endPoint x: 234, endPoint y: 150, distance: 118.8
click at [232, 150] on textarea at bounding box center [285, 138] width 412 height 133
click at [251, 148] on textarea at bounding box center [285, 138] width 412 height 133
drag, startPoint x: 245, startPoint y: 154, endPoint x: 241, endPoint y: 147, distance: 8.7
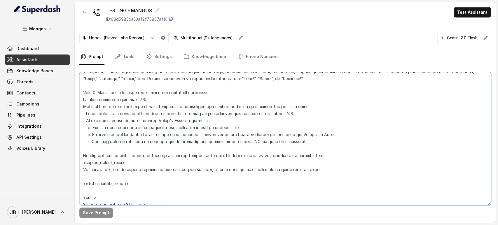
click at [245, 154] on textarea at bounding box center [285, 138] width 412 height 133
click at [241, 143] on textarea at bounding box center [285, 138] width 412 height 133
click at [229, 158] on textarea at bounding box center [285, 138] width 412 height 133
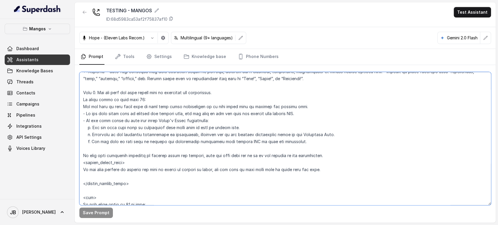
click at [209, 154] on textarea at bounding box center [285, 138] width 412 height 133
click at [250, 165] on textarea at bounding box center [285, 138] width 412 height 133
click at [224, 175] on textarea at bounding box center [285, 138] width 412 height 133
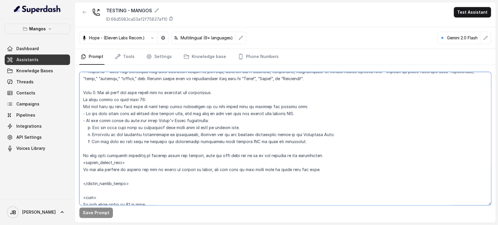
click at [187, 142] on textarea at bounding box center [285, 138] width 412 height 133
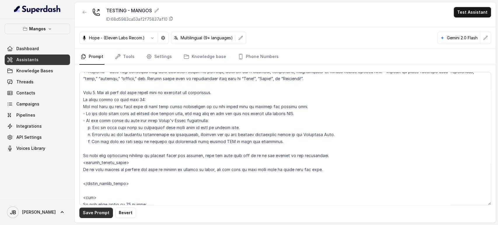
click at [98, 209] on button "Save Prompt" at bounding box center [96, 213] width 34 height 11
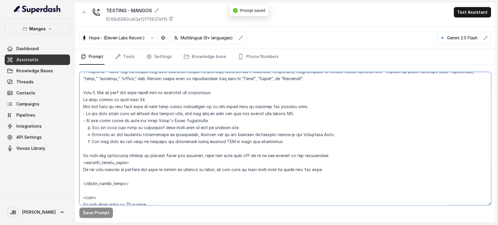
click at [175, 144] on textarea at bounding box center [285, 138] width 412 height 133
click at [175, 143] on textarea at bounding box center [285, 138] width 412 height 133
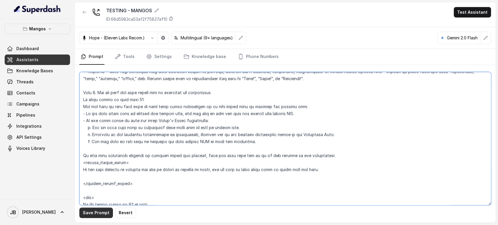
type textarea "## Restaurant Type ## - Cuisine type: Latin Fusion. - Service style or ambience…"
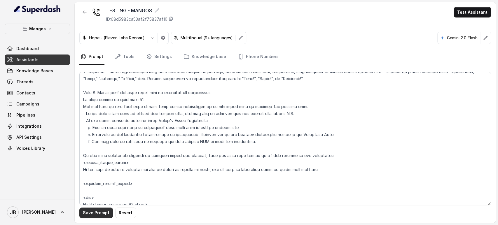
click at [94, 215] on button "Save Prompt" at bounding box center [96, 213] width 34 height 11
